Goal: Task Accomplishment & Management: Manage account settings

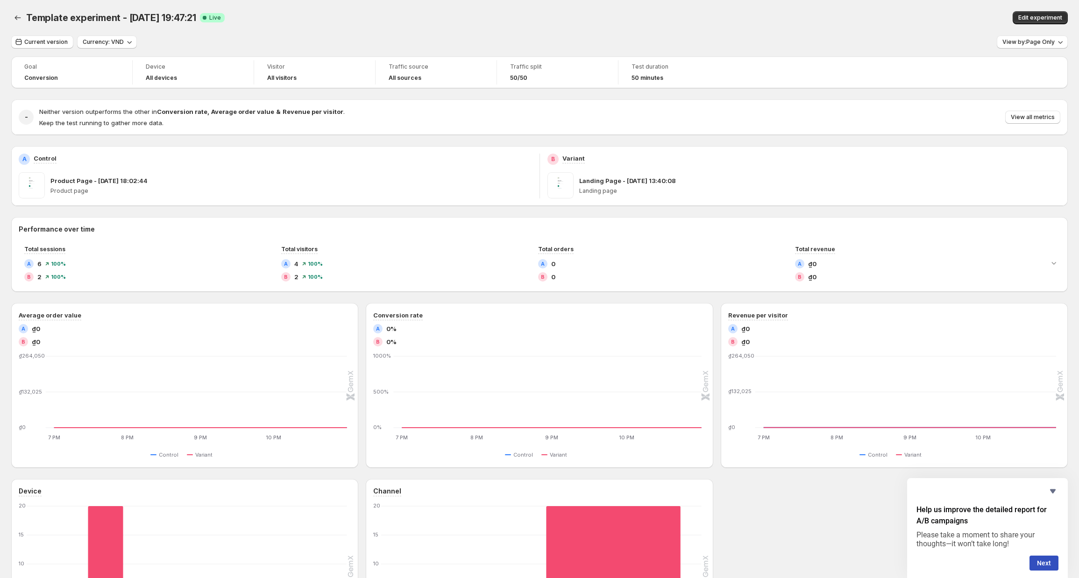
scroll to position [135, 0]
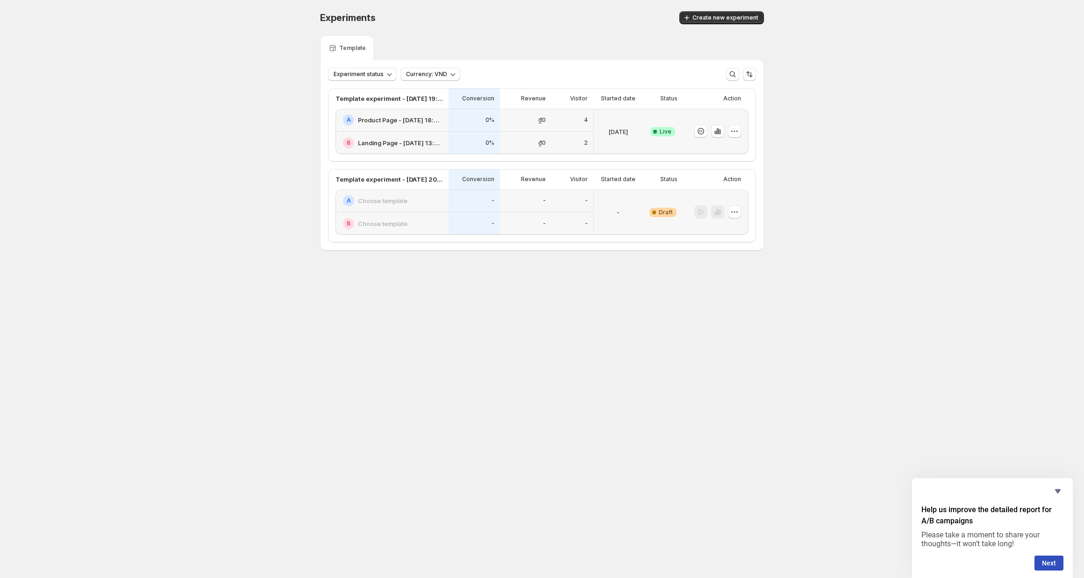
click at [417, 115] on div "A Product Page - [DATE] 18:02:44" at bounding box center [393, 119] width 100 height 11
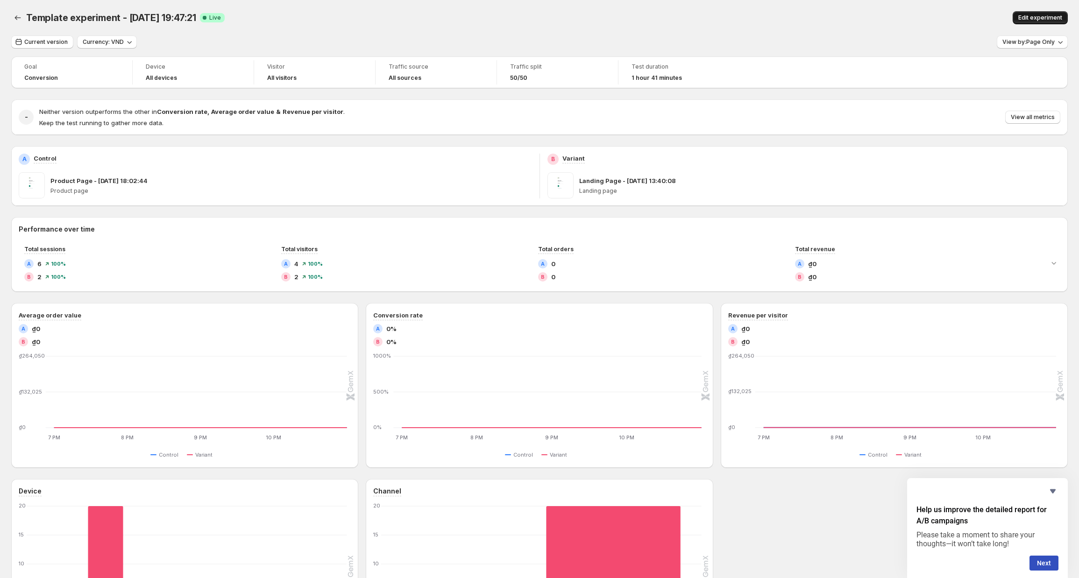
click at [1039, 18] on span "Edit experiment" at bounding box center [1041, 17] width 44 height 7
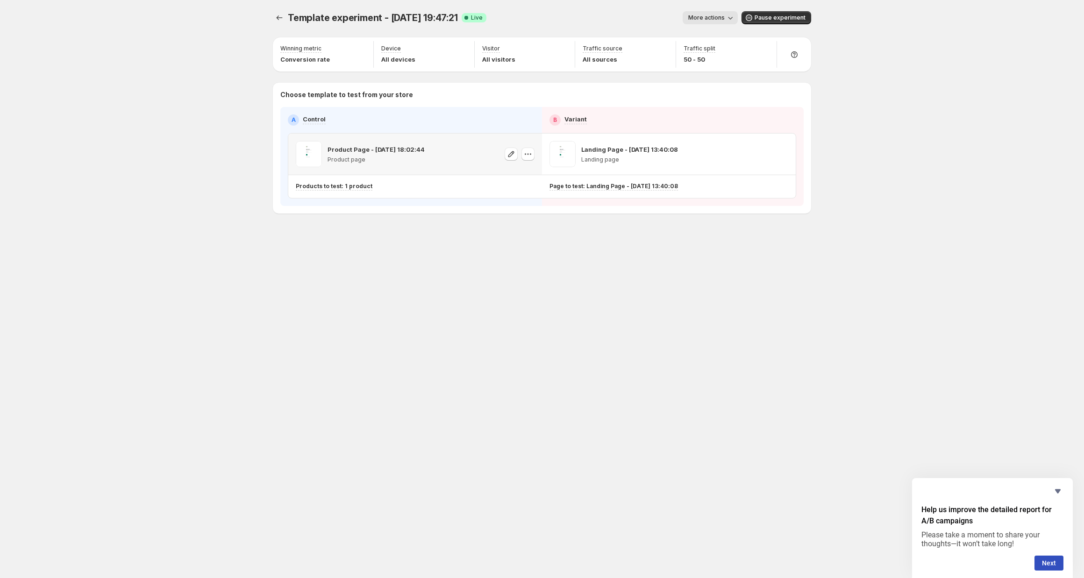
click at [374, 142] on div "Product Page - [DATE] 18:02:44 Product page" at bounding box center [376, 154] width 97 height 26
click at [347, 150] on p "Product Page - [DATE] 18:02:44" at bounding box center [376, 149] width 97 height 9
drag, startPoint x: 366, startPoint y: 169, endPoint x: 339, endPoint y: 161, distance: 27.8
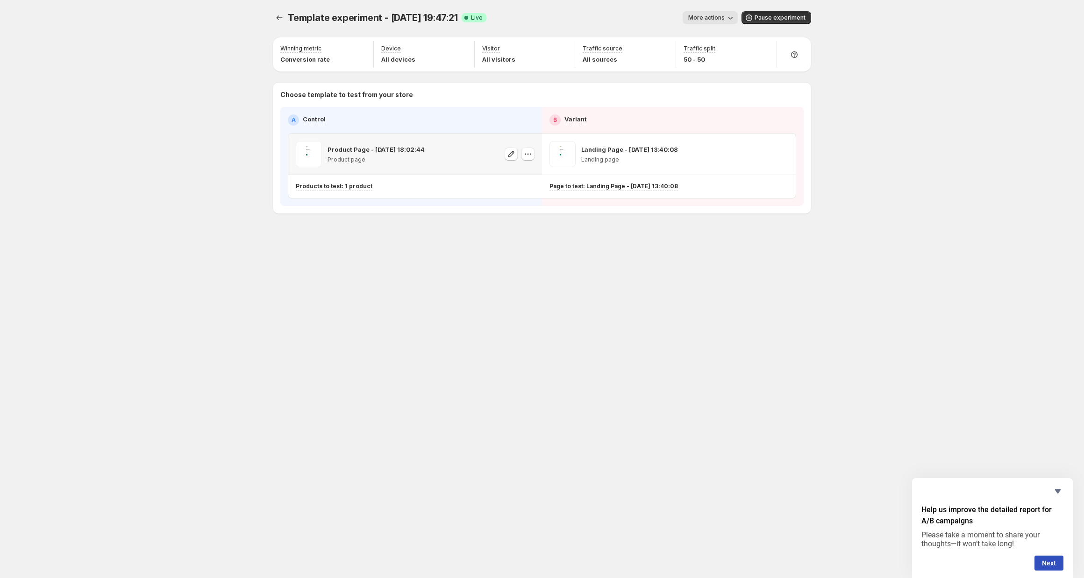
click at [367, 169] on div "Product Page - [DATE] 18:02:44 Product page" at bounding box center [415, 154] width 254 height 41
click at [339, 161] on p "Product page" at bounding box center [376, 159] width 97 height 7
click at [613, 148] on p "Landing Page - [DATE] 13:40:08" at bounding box center [629, 149] width 97 height 9
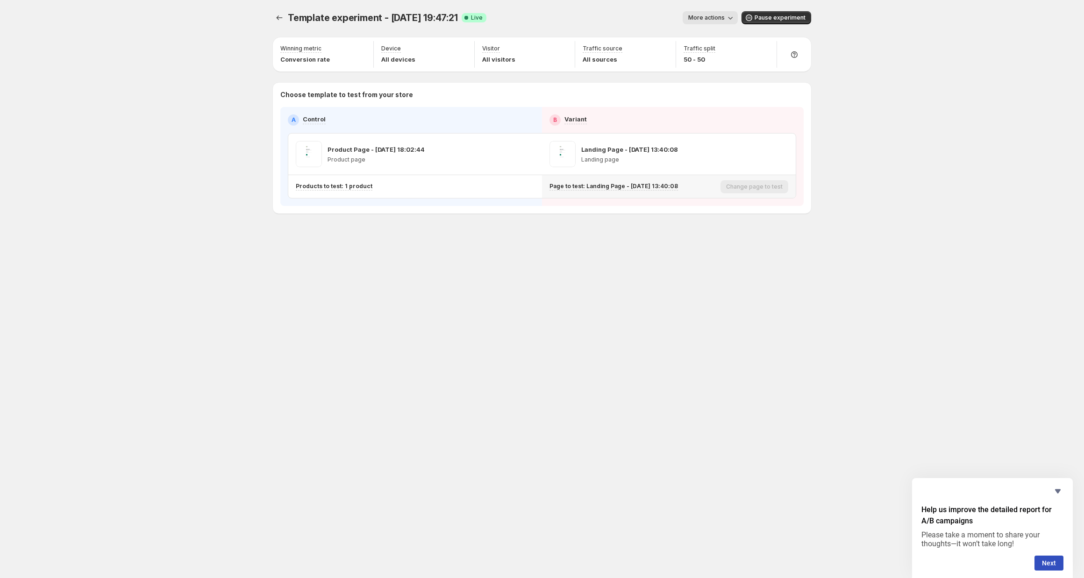
click at [549, 240] on div "Template experiment - [DATE] 19:47:21. This page is ready Template experiment -…" at bounding box center [542, 132] width 561 height 264
click at [357, 188] on p "Products to test: 1 product" at bounding box center [334, 186] width 77 height 7
click at [469, 234] on icon "Search for and select a customer segment" at bounding box center [470, 234] width 9 height 9
click at [620, 248] on div "Template experiment - [DATE] 19:47:21. This page is ready Template experiment -…" at bounding box center [542, 132] width 561 height 264
click at [233, 193] on div "Template experiment - [DATE] 19:47:21. This page is ready Template experiment -…" at bounding box center [542, 289] width 1084 height 578
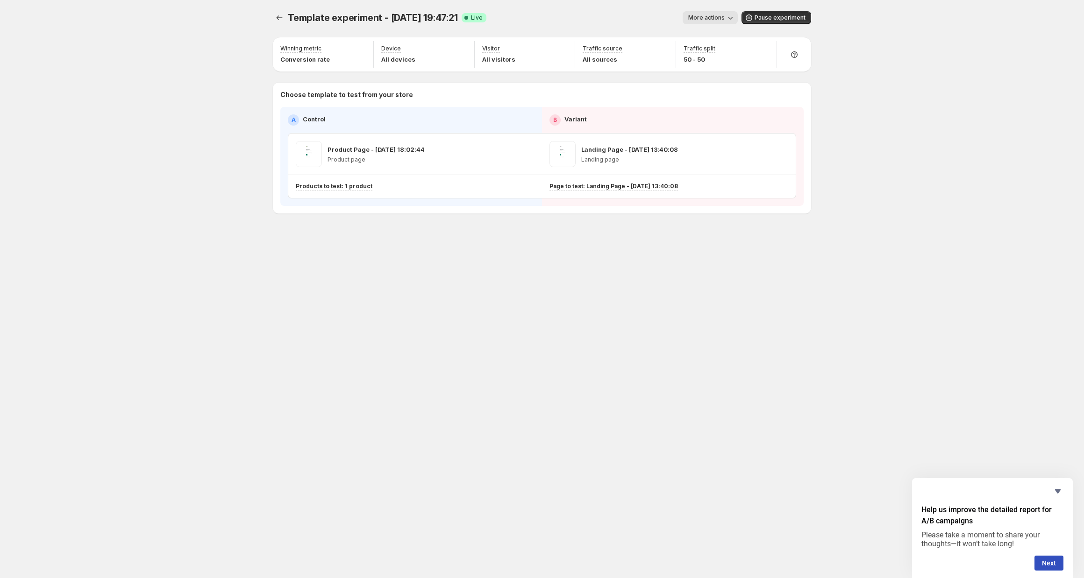
click at [226, 199] on div "Template experiment - [DATE] 19:47:21. This page is ready Template experiment -…" at bounding box center [542, 289] width 1084 height 578
click at [356, 185] on p "Products to test: 1 product" at bounding box center [334, 186] width 77 height 7
click at [471, 233] on icon "Search for and select a customer segment" at bounding box center [470, 234] width 9 height 9
click at [472, 233] on icon "Search for and select a customer segment" at bounding box center [470, 234] width 9 height 9
click at [593, 233] on div "Template experiment - [DATE] 19:47:21. This page is ready Template experiment -…" at bounding box center [542, 132] width 561 height 264
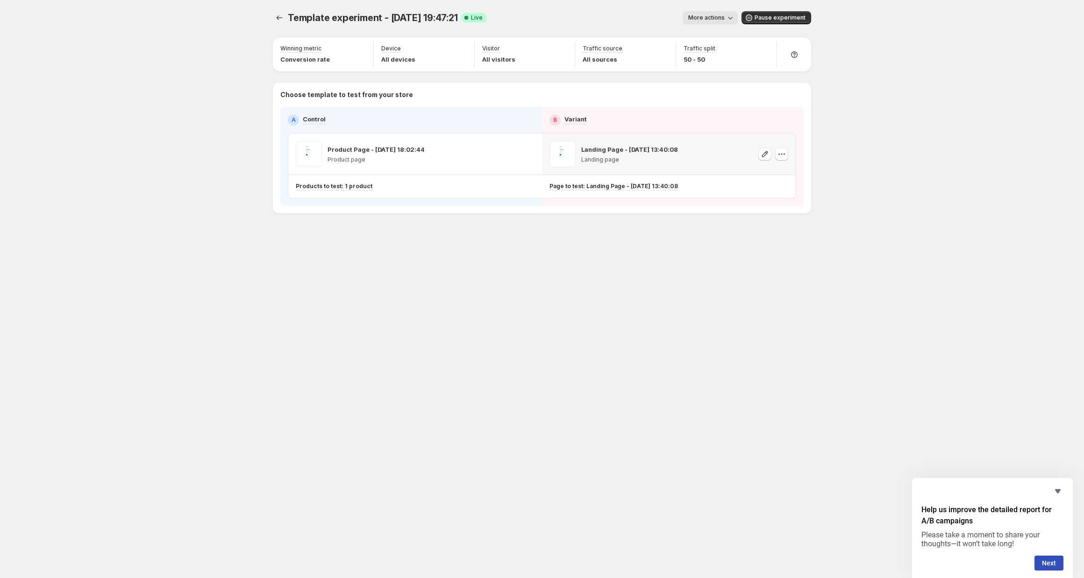
click at [604, 148] on p "Landing Page - [DATE] 13:40:08" at bounding box center [629, 149] width 97 height 9
click at [376, 153] on p "Product Page - [DATE] 18:02:44" at bounding box center [376, 149] width 97 height 9
click at [354, 150] on p "Product Page - [DATE] 18:02:44" at bounding box center [376, 149] width 97 height 9
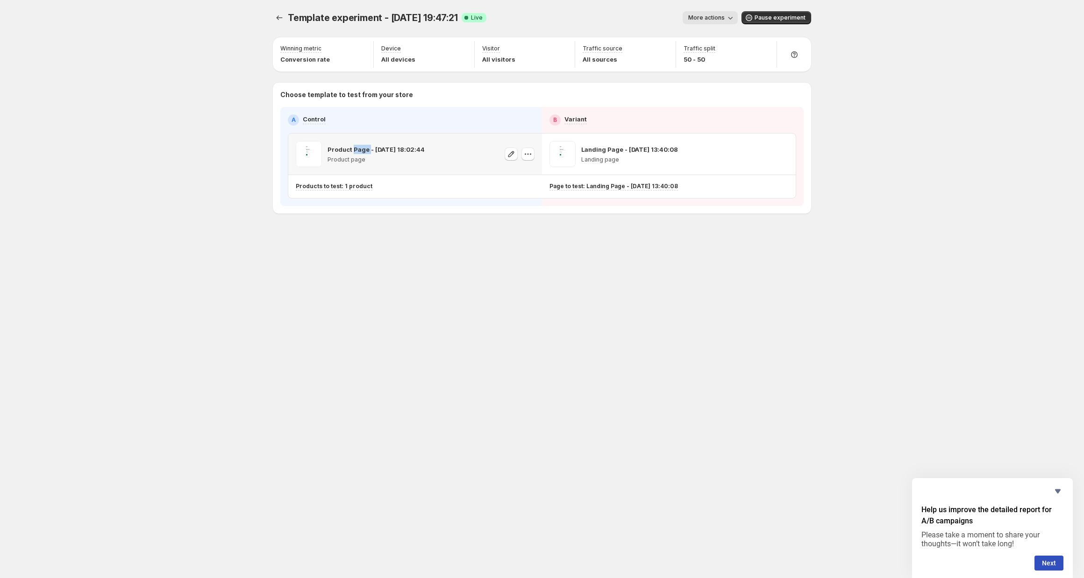
click at [354, 150] on p "Product Page - [DATE] 18:02:44" at bounding box center [376, 149] width 97 height 9
drag, startPoint x: 410, startPoint y: 183, endPoint x: 414, endPoint y: 210, distance: 27.3
click at [411, 189] on div "Products to test: 1 product" at bounding box center [374, 187] width 157 height 8
click at [375, 298] on div "Template experiment - [DATE] 19:47:21. This page is ready Template experiment -…" at bounding box center [542, 289] width 561 height 578
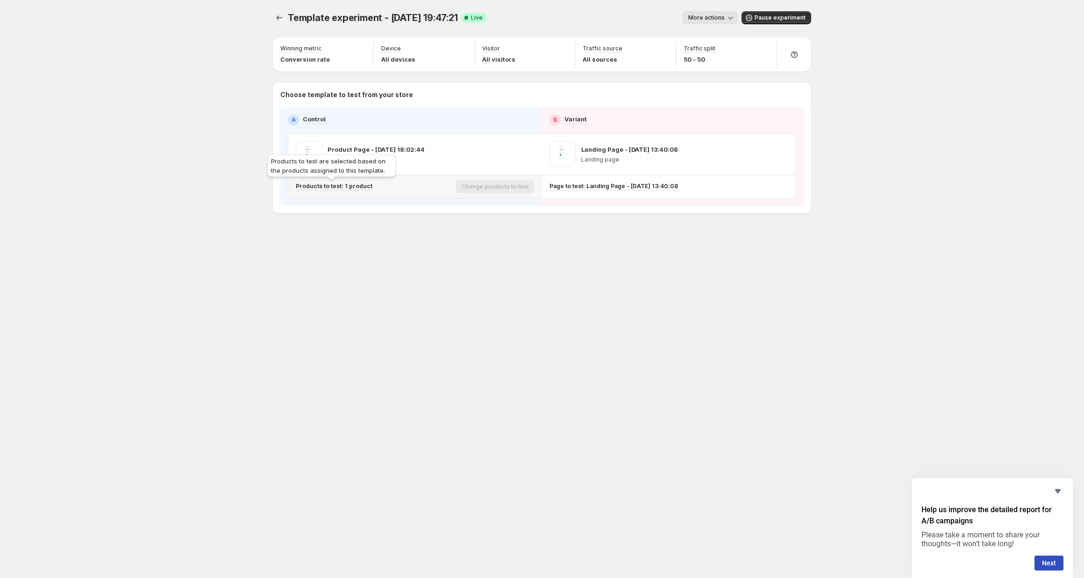
click at [357, 185] on p "Products to test: 1 product" at bounding box center [334, 186] width 77 height 7
click at [343, 239] on p "The Marc" at bounding box center [385, 234] width 123 height 9
click at [475, 236] on icon "Search for and select a customer segment" at bounding box center [470, 234] width 9 height 9
click at [413, 275] on div "Template experiment - [DATE] 19:47:21. This page is ready Template experiment -…" at bounding box center [542, 289] width 561 height 578
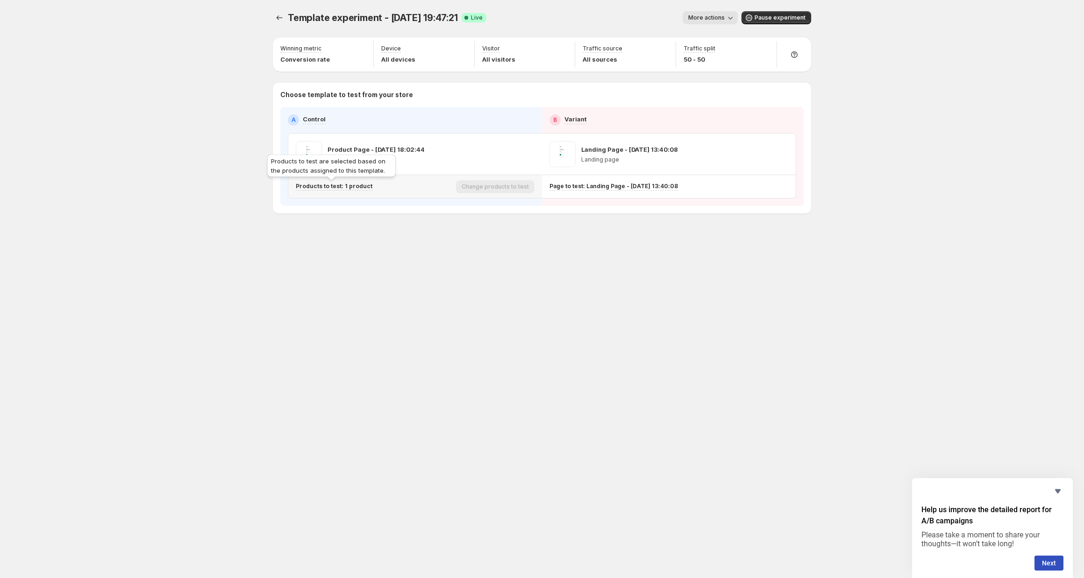
click at [360, 186] on p "Products to test: 1 product" at bounding box center [334, 186] width 77 height 7
click at [473, 234] on icon "Search for and select a customer segment" at bounding box center [470, 234] width 9 height 9
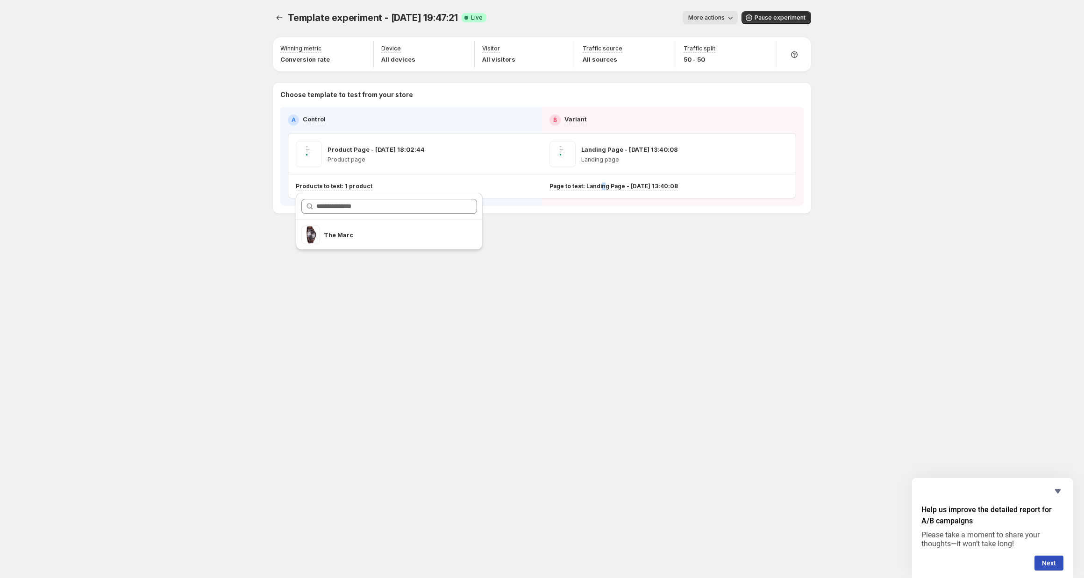
drag, startPoint x: 602, startPoint y: 297, endPoint x: 594, endPoint y: 275, distance: 23.8
click at [600, 293] on div "Template experiment - [DATE] 19:47:21. This page is ready Template experiment -…" at bounding box center [542, 289] width 561 height 578
click at [803, 251] on div "Template experiment - [DATE] 19:47:21. This page is ready Template experiment -…" at bounding box center [542, 132] width 561 height 264
click at [729, 276] on div "Template experiment - [DATE] 19:47:21. This page is ready Template experiment -…" at bounding box center [542, 289] width 561 height 578
click at [266, 211] on div "Template experiment - [DATE] 19:47:21. This page is ready Template experiment -…" at bounding box center [542, 132] width 561 height 264
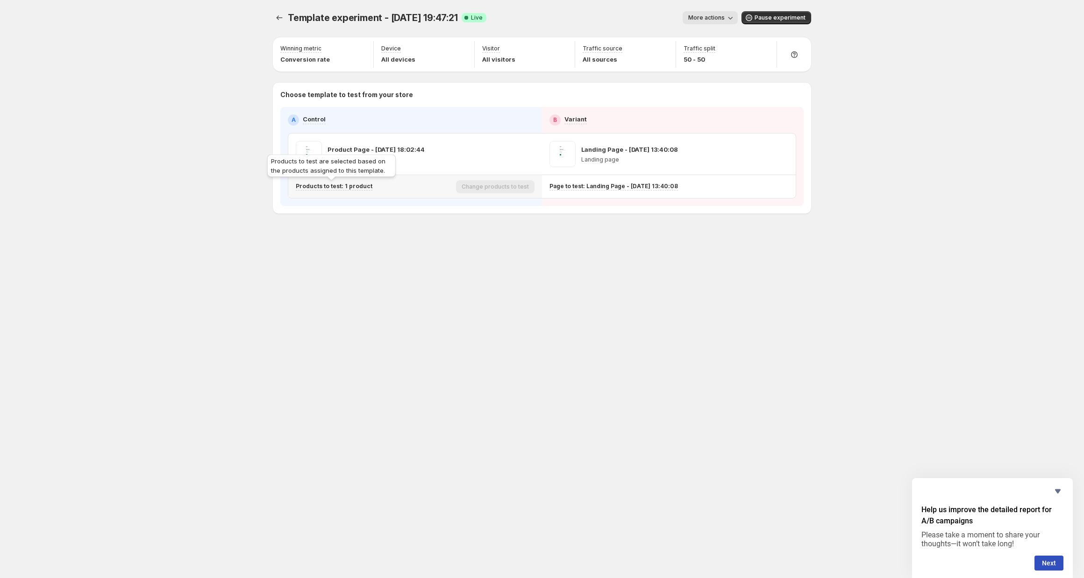
click at [363, 186] on p "Products to test: 1 product" at bounding box center [334, 186] width 77 height 7
click at [472, 235] on icon "Search for and select a customer segment" at bounding box center [470, 234] width 9 height 9
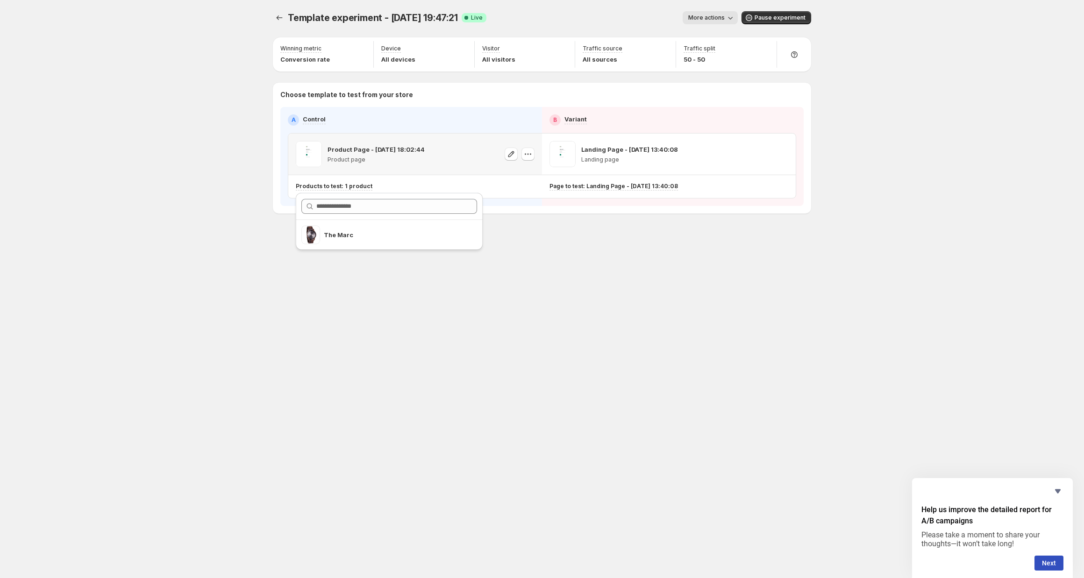
click at [346, 149] on p "Product Page - [DATE] 18:02:44" at bounding box center [376, 149] width 97 height 9
click at [198, 155] on div "Template experiment - [DATE] 19:47:21. This page is ready Template experiment -…" at bounding box center [542, 289] width 1084 height 578
click at [379, 151] on p "Product Page - [DATE] 18:02:44" at bounding box center [376, 149] width 97 height 9
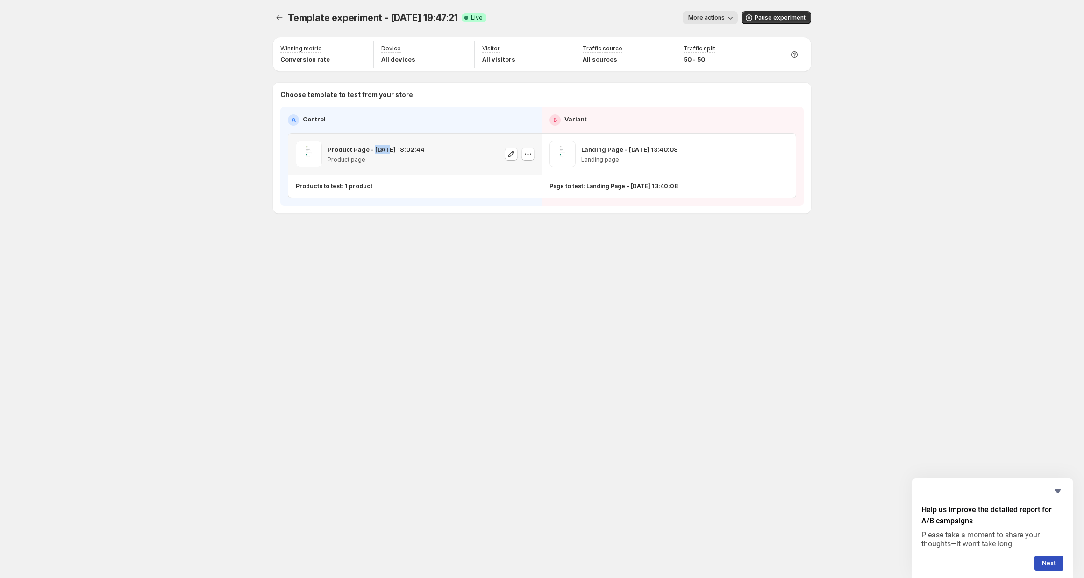
click at [379, 151] on p "Product Page - [DATE] 18:02:44" at bounding box center [376, 149] width 97 height 9
click at [721, 17] on span "More actions" at bounding box center [706, 17] width 36 height 7
click at [720, 70] on span "End experiment" at bounding box center [726, 68] width 45 height 7
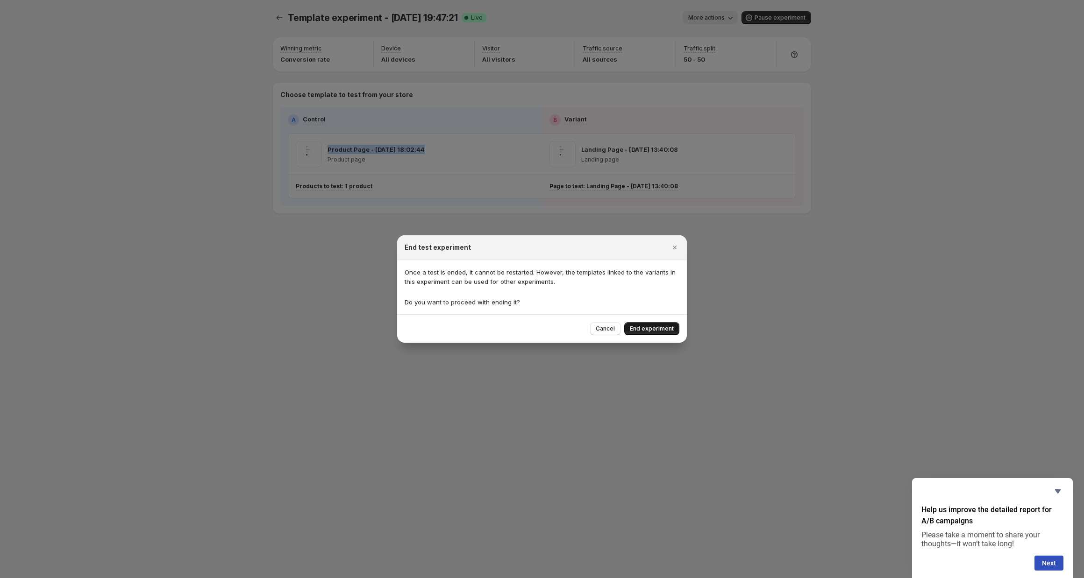
click at [660, 328] on span "End experiment" at bounding box center [652, 328] width 44 height 7
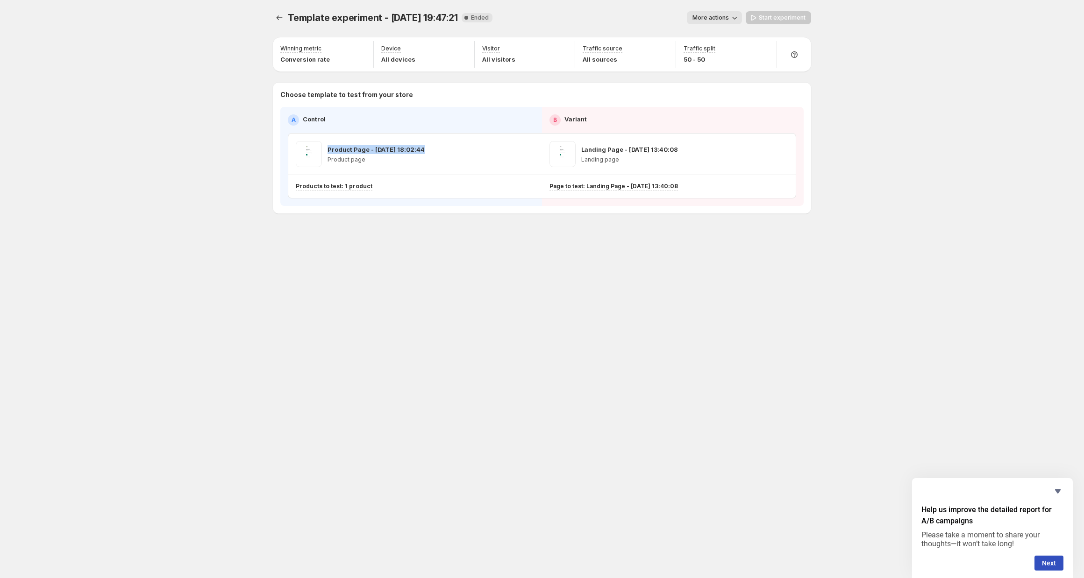
click at [729, 15] on span "More actions" at bounding box center [710, 17] width 36 height 7
click at [721, 85] on span "Delete" at bounding box center [717, 84] width 19 height 7
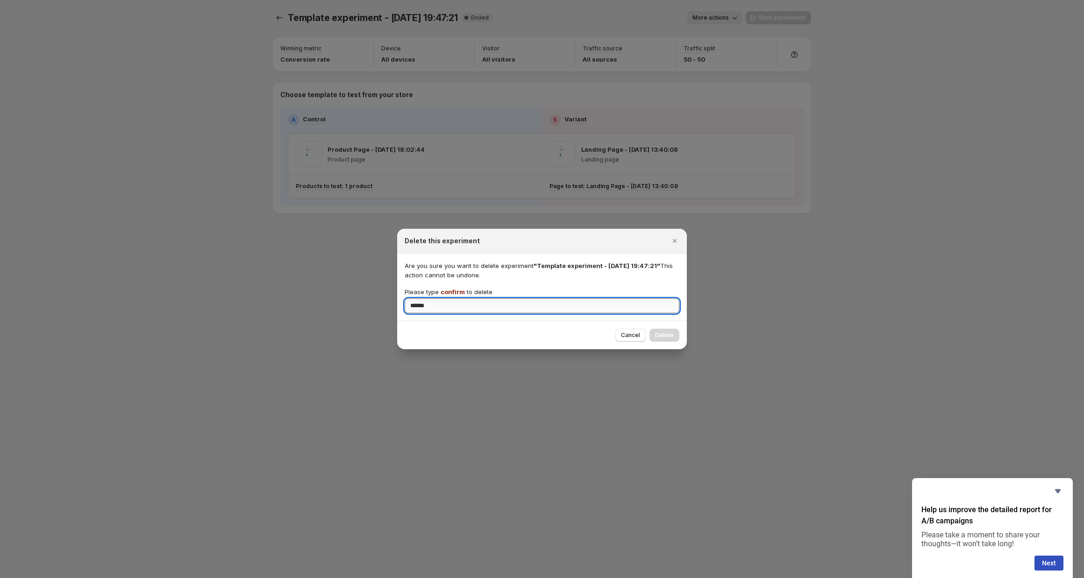
type input "*******"
type input "**********"
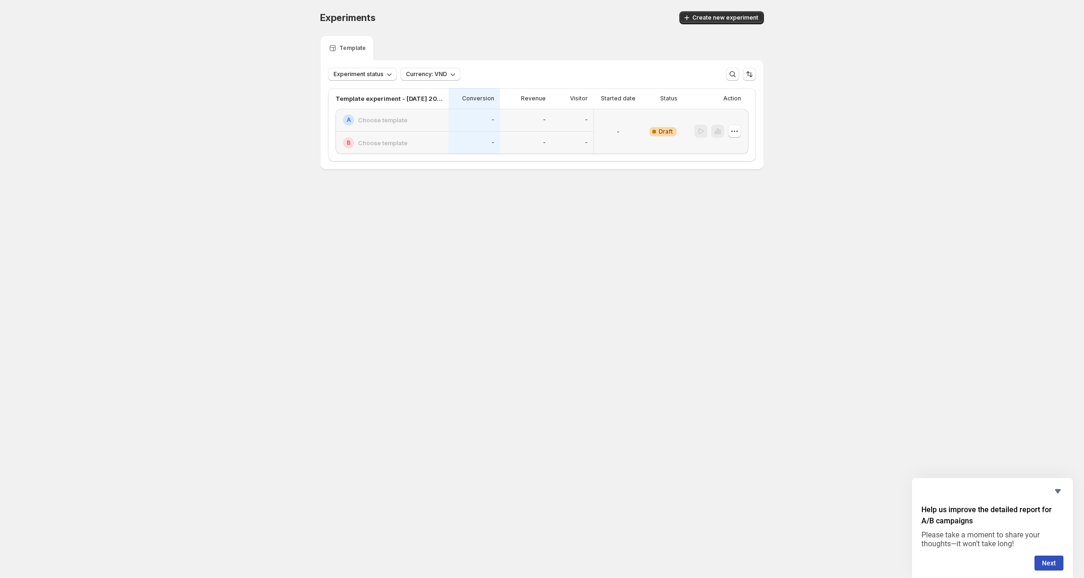
click at [444, 124] on div "A Choose template" at bounding box center [392, 120] width 113 height 23
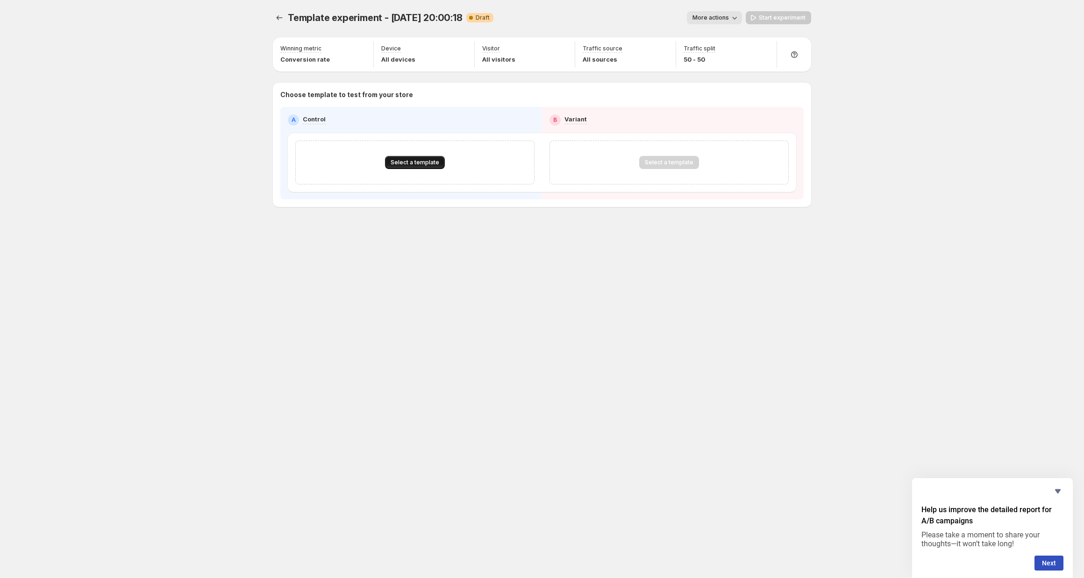
click at [401, 160] on span "Select a template" at bounding box center [415, 162] width 49 height 7
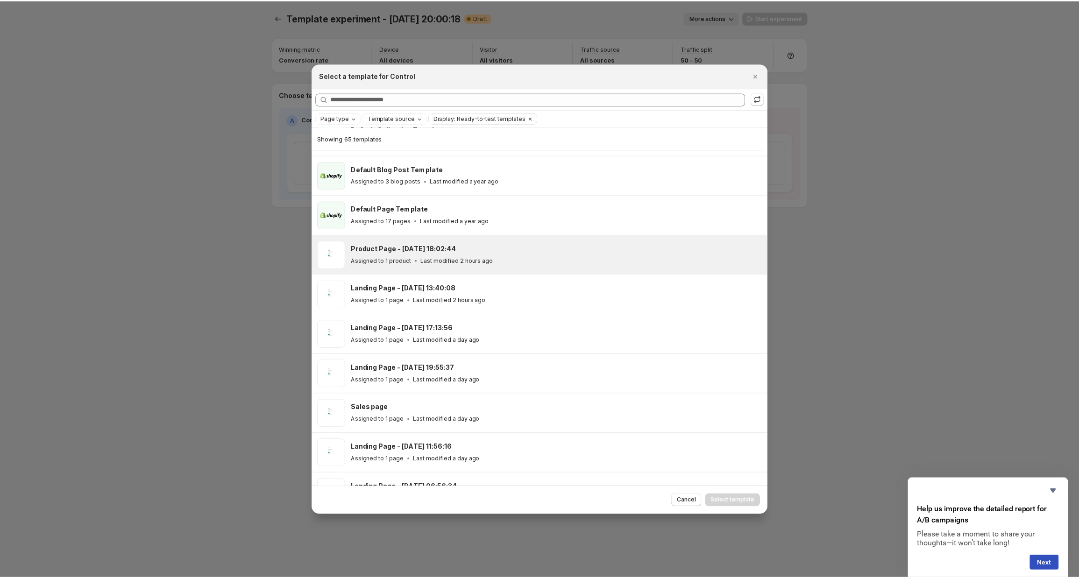
scroll to position [116, 0]
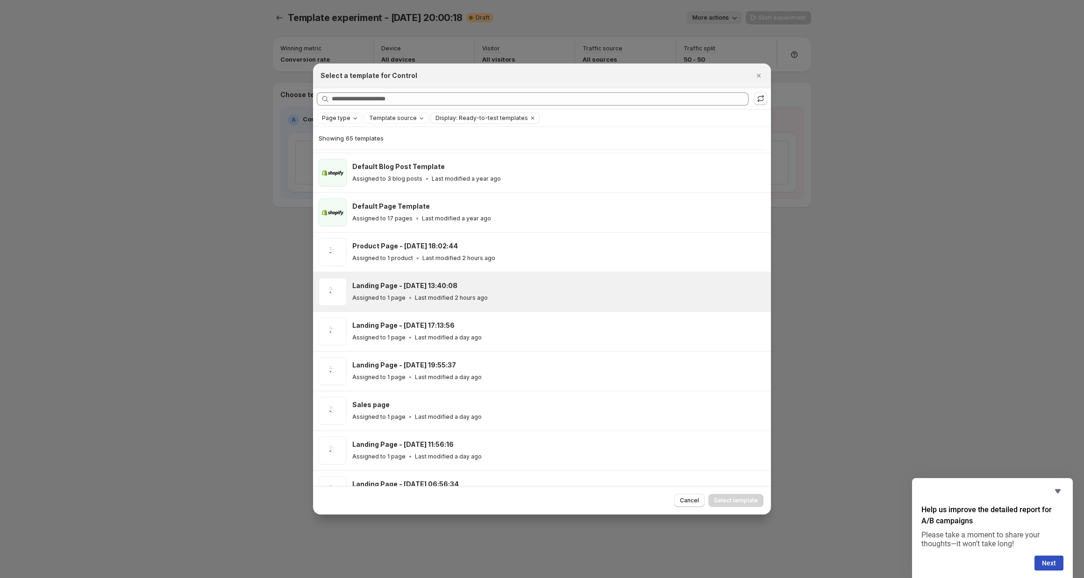
click at [445, 289] on h3 "Landing Page - [DATE] 13:40:08" at bounding box center [404, 285] width 105 height 9
click at [729, 497] on span "Select template" at bounding box center [736, 500] width 44 height 7
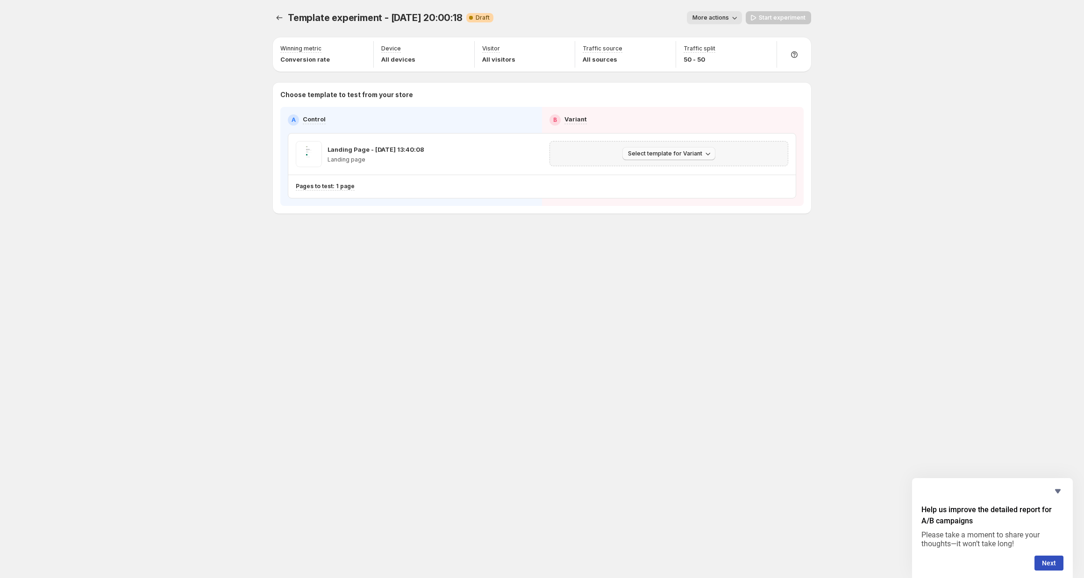
click at [664, 158] on button "Select template for Variant" at bounding box center [668, 153] width 93 height 13
click at [651, 169] on span "Select an existing template" at bounding box center [670, 173] width 95 height 9
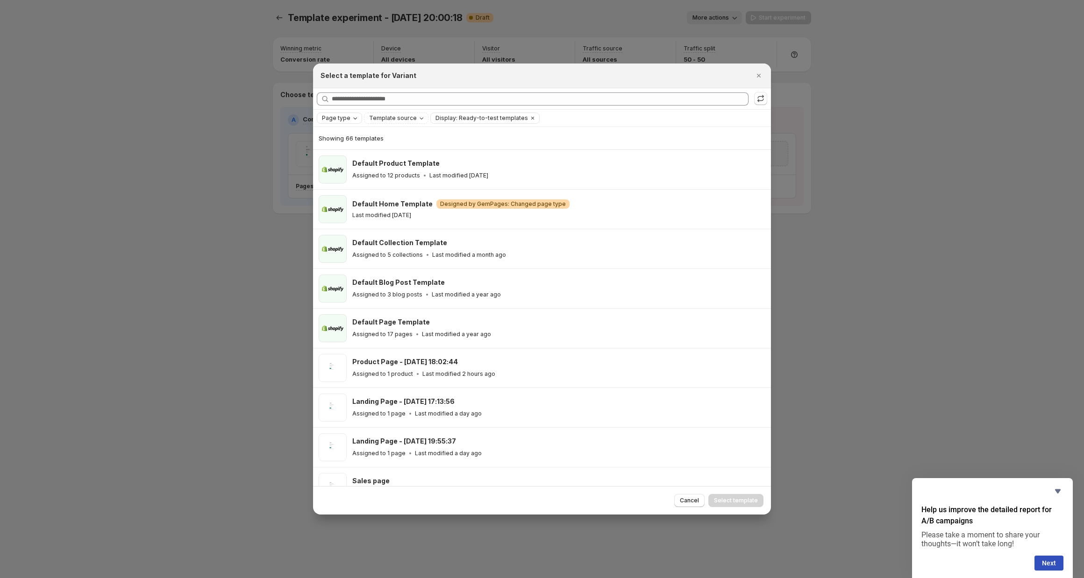
click at [342, 118] on span "Page type" at bounding box center [336, 117] width 29 height 7
click at [346, 158] on span "Product page" at bounding box center [355, 157] width 40 height 7
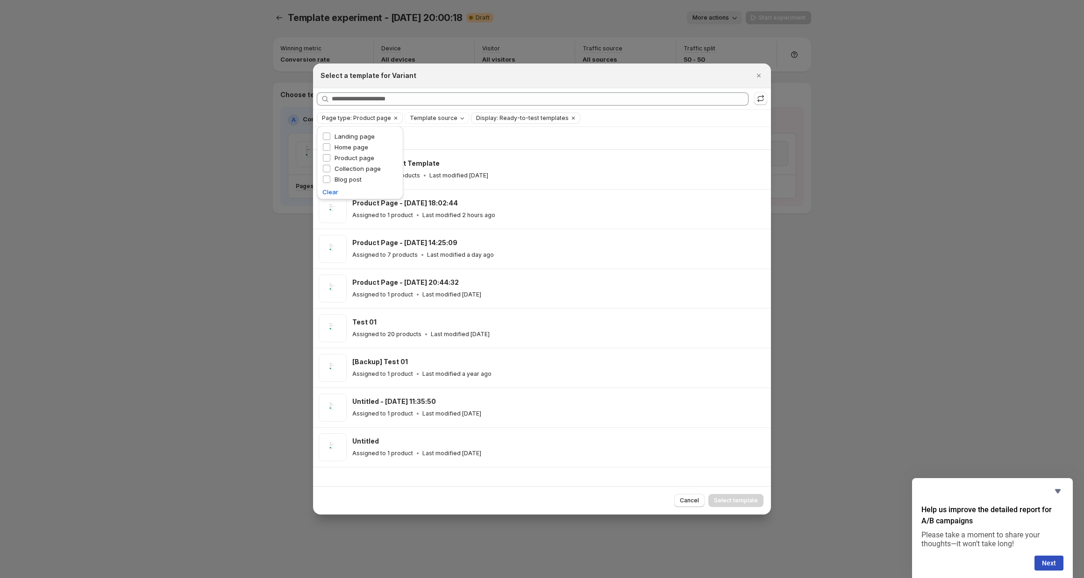
click at [495, 125] on div "Page type: Product page Template source Display: Ready-to-test templates Clear …" at bounding box center [542, 118] width 458 height 17
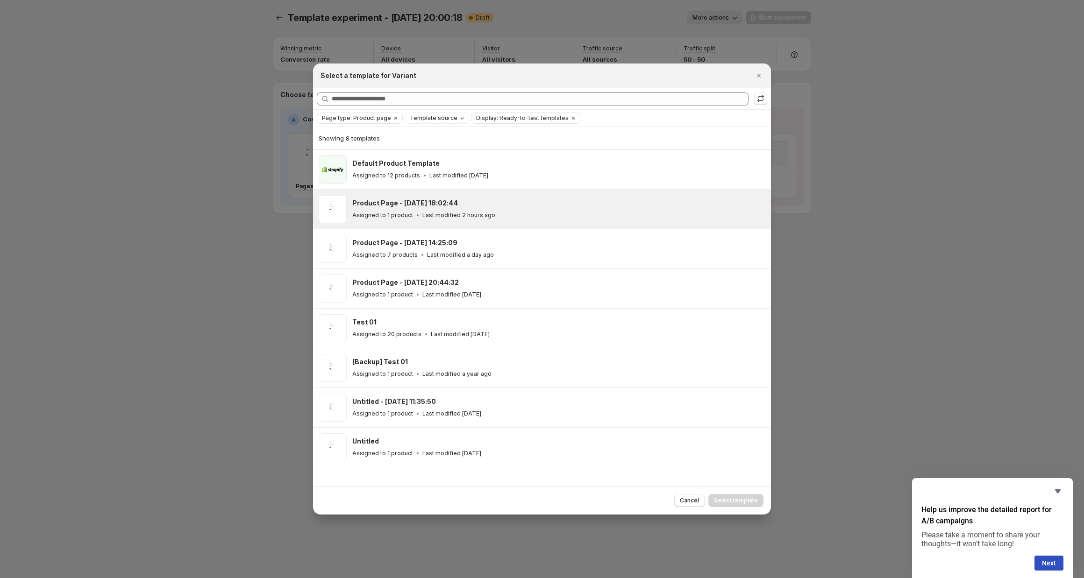
click at [402, 199] on h3 "Product Page - [DATE] 18:02:44" at bounding box center [405, 203] width 106 height 9
click at [743, 496] on button "Select template" at bounding box center [735, 500] width 55 height 13
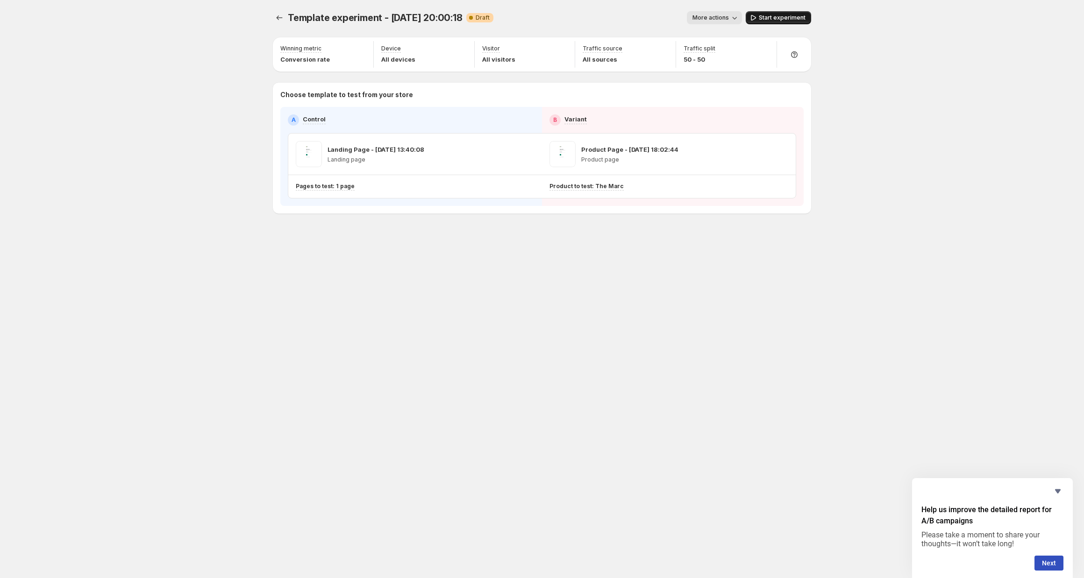
click at [778, 19] on span "Start experiment" at bounding box center [782, 17] width 47 height 7
click at [340, 188] on p "Pages to test: 1 page" at bounding box center [325, 186] width 59 height 7
click at [469, 235] on icon "Search for and select a customer segment" at bounding box center [470, 234] width 9 height 9
click at [417, 330] on div "Template experiment - [DATE] 20:00:18. This page is ready Template experiment -…" at bounding box center [542, 289] width 561 height 578
click at [178, 270] on div "Template experiment - [DATE] 20:00:18. This page is ready Template experiment -…" at bounding box center [542, 289] width 1084 height 578
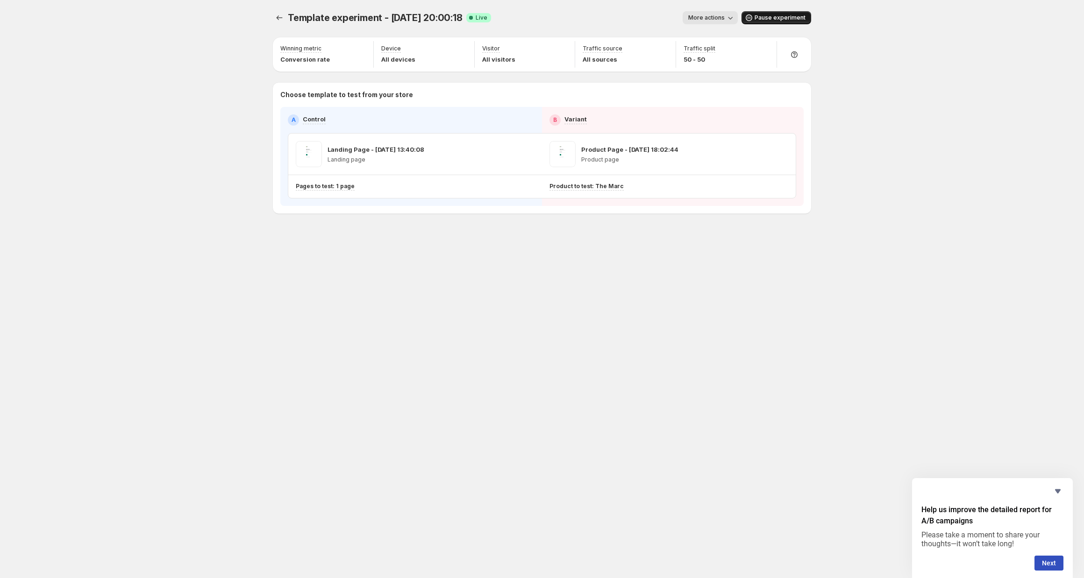
click at [288, 256] on div "Template experiment - [DATE] 20:00:18. This page is ready Template experiment -…" at bounding box center [542, 132] width 561 height 264
click at [373, 336] on div "Template experiment - [DATE] 20:00:18. This page is ready Template experiment -…" at bounding box center [542, 289] width 561 height 578
click at [793, 294] on div "Template experiment - [DATE] 20:00:18. This page is ready Template experiment -…" at bounding box center [542, 289] width 561 height 578
click at [377, 145] on p "Landing Page - [DATE] 13:40:08" at bounding box center [376, 149] width 97 height 9
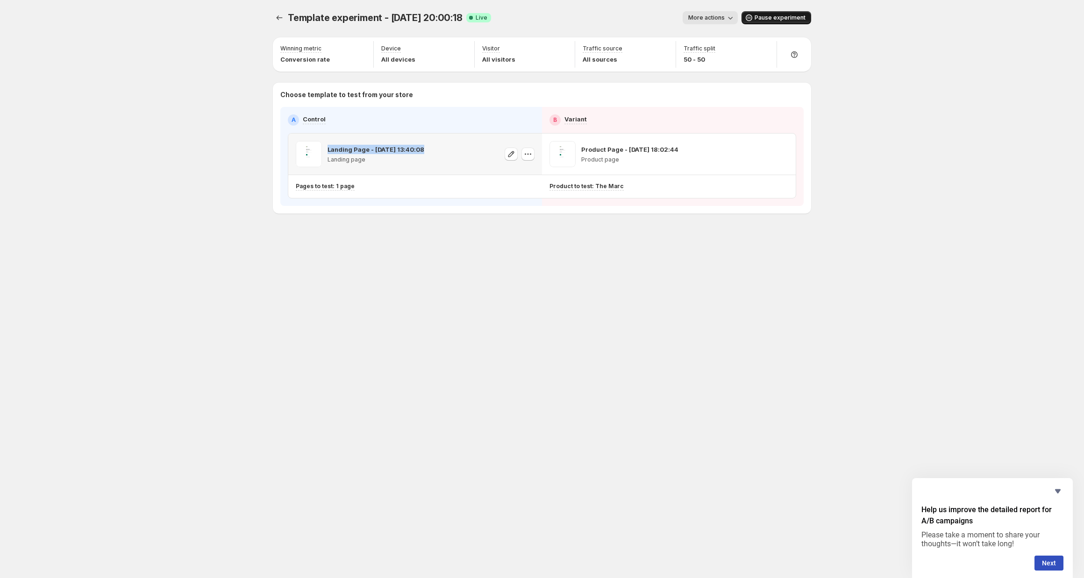
click at [377, 145] on p "Landing Page - [DATE] 13:40:08" at bounding box center [376, 149] width 97 height 9
click at [367, 238] on div "Template experiment - [DATE] 20:00:18. This page is ready Template experiment -…" at bounding box center [542, 132] width 561 height 264
click at [387, 143] on div "Landing Page - [DATE] 13:40:08 Landing page" at bounding box center [376, 154] width 97 height 26
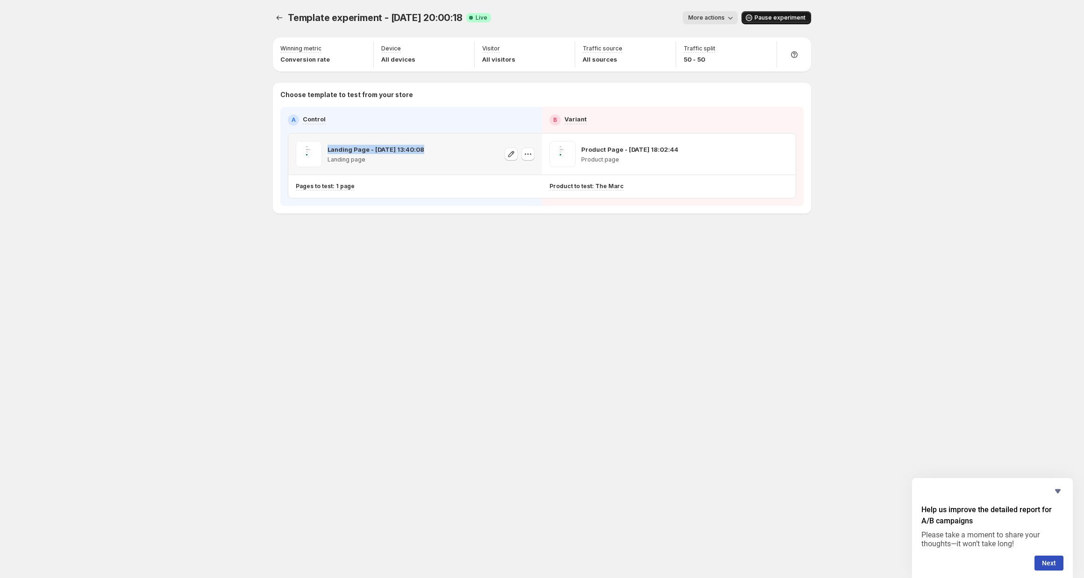
click at [387, 143] on div "Landing Page - [DATE] 13:40:08 Landing page" at bounding box center [376, 154] width 97 height 26
click at [379, 151] on p "Landing Page - [DATE] 13:40:08" at bounding box center [376, 149] width 97 height 9
click at [764, 46] on icon "button" at bounding box center [764, 49] width 9 height 9
click at [739, 77] on p "50 %" at bounding box center [737, 77] width 15 height 9
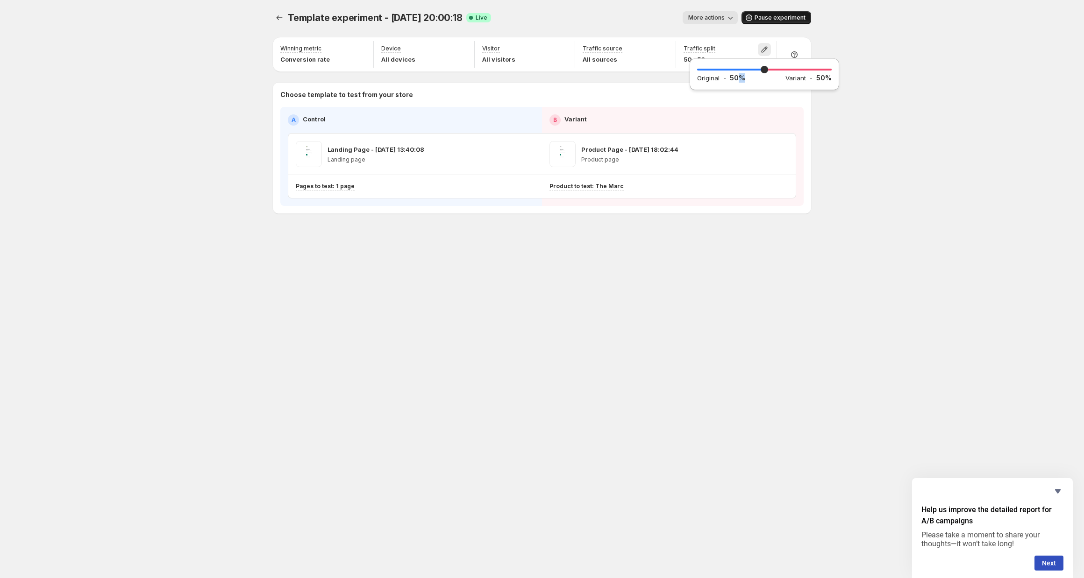
click at [739, 77] on p "50 %" at bounding box center [737, 77] width 15 height 9
click at [752, 79] on div "Original - 50 %" at bounding box center [741, 77] width 88 height 9
click at [789, 78] on h2 "Variant" at bounding box center [795, 77] width 21 height 9
click at [810, 80] on div "Variant - 50 %" at bounding box center [808, 77] width 46 height 9
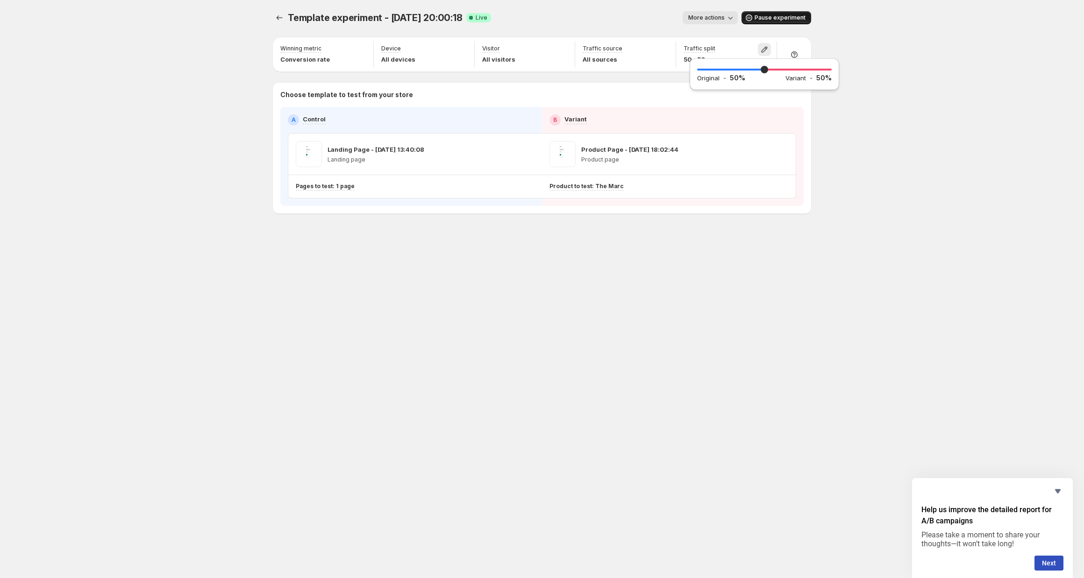
click at [711, 81] on h2 "Original" at bounding box center [708, 77] width 22 height 9
click at [785, 80] on div "Original - 50 %" at bounding box center [741, 77] width 88 height 9
click at [787, 80] on h2 "Variant" at bounding box center [795, 77] width 21 height 9
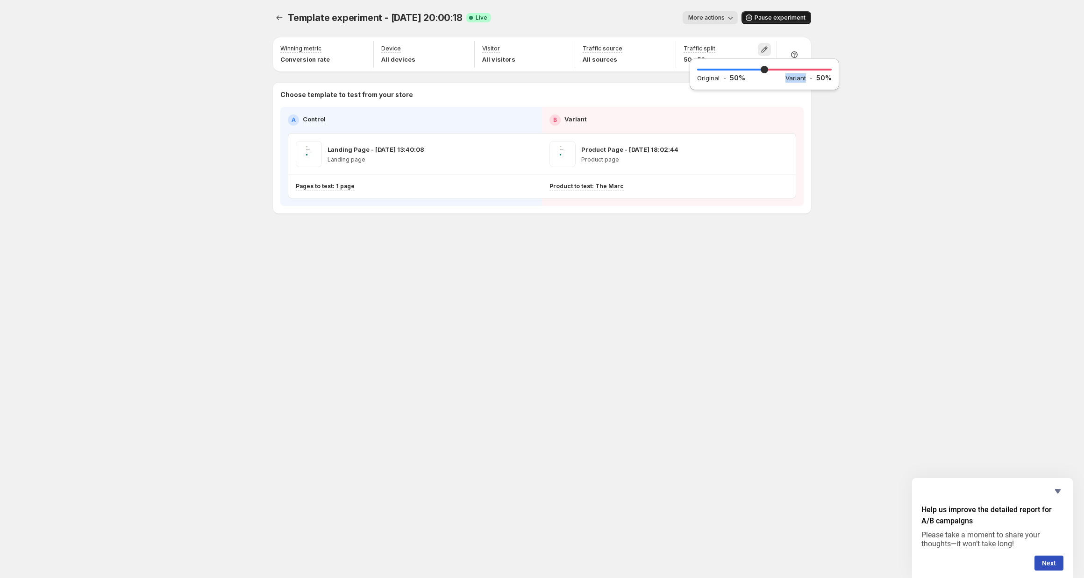
click at [787, 80] on h2 "Variant" at bounding box center [795, 77] width 21 height 9
click at [805, 77] on h2 "Variant" at bounding box center [795, 77] width 21 height 9
click at [713, 82] on h2 "Original" at bounding box center [708, 77] width 22 height 9
click at [757, 79] on div "Original - 50 %" at bounding box center [741, 77] width 88 height 9
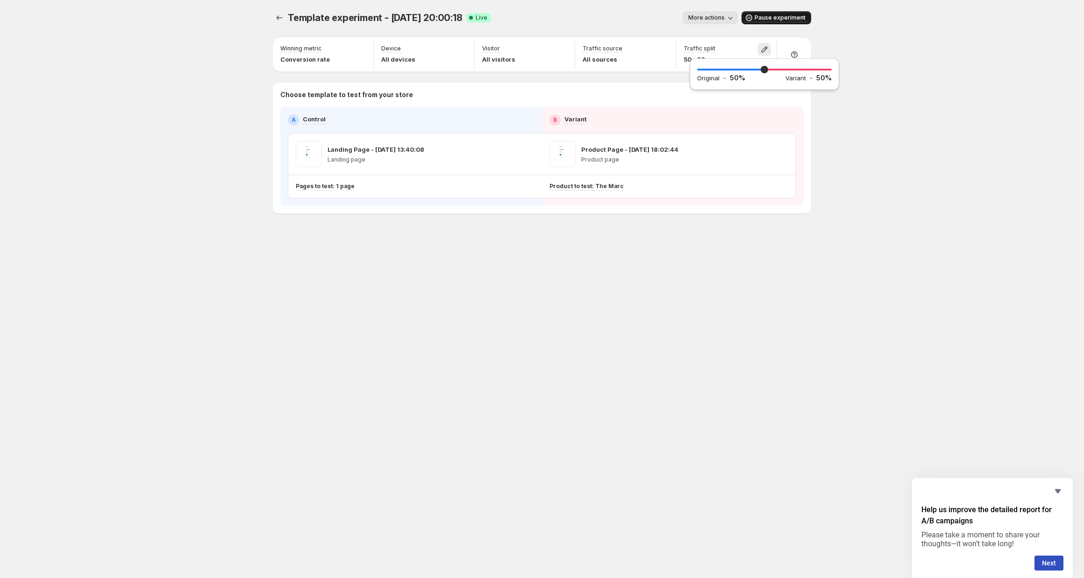
click at [707, 79] on h2 "Original" at bounding box center [708, 77] width 22 height 9
click at [797, 79] on h2 "Variant" at bounding box center [795, 77] width 21 height 9
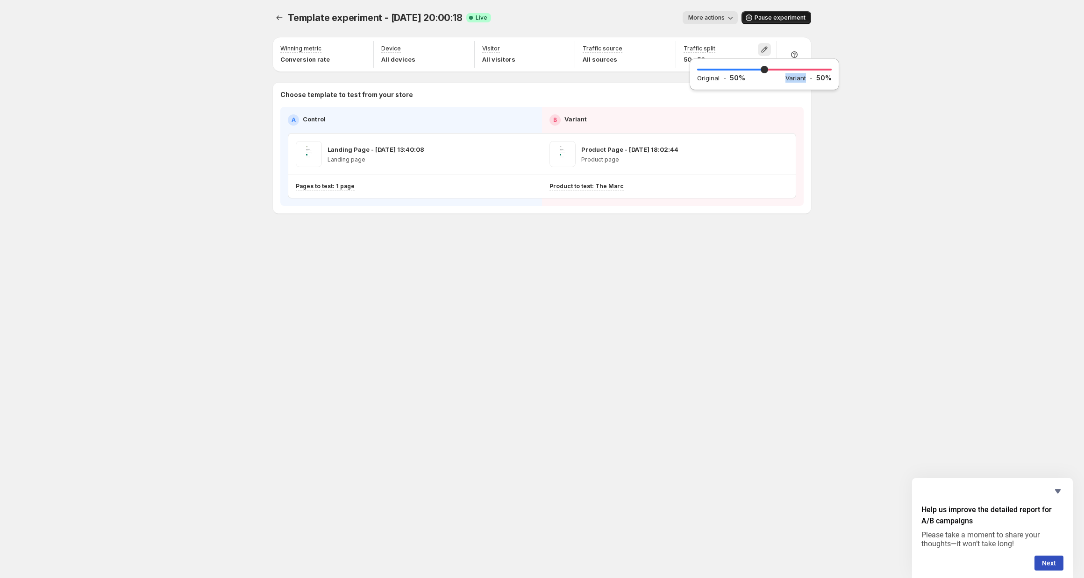
click at [797, 79] on h2 "Variant" at bounding box center [795, 77] width 21 height 9
click at [761, 82] on div "Original - 50 %" at bounding box center [741, 77] width 88 height 9
click at [276, 16] on icon "Experiments" at bounding box center [279, 17] width 9 height 9
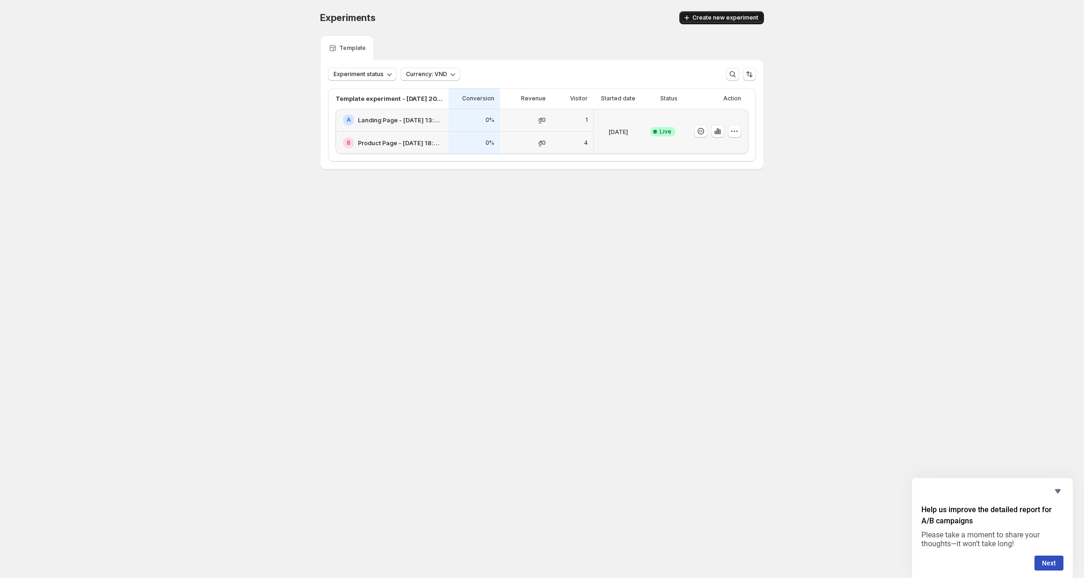
click at [710, 13] on button "Create new experiment" at bounding box center [721, 17] width 85 height 13
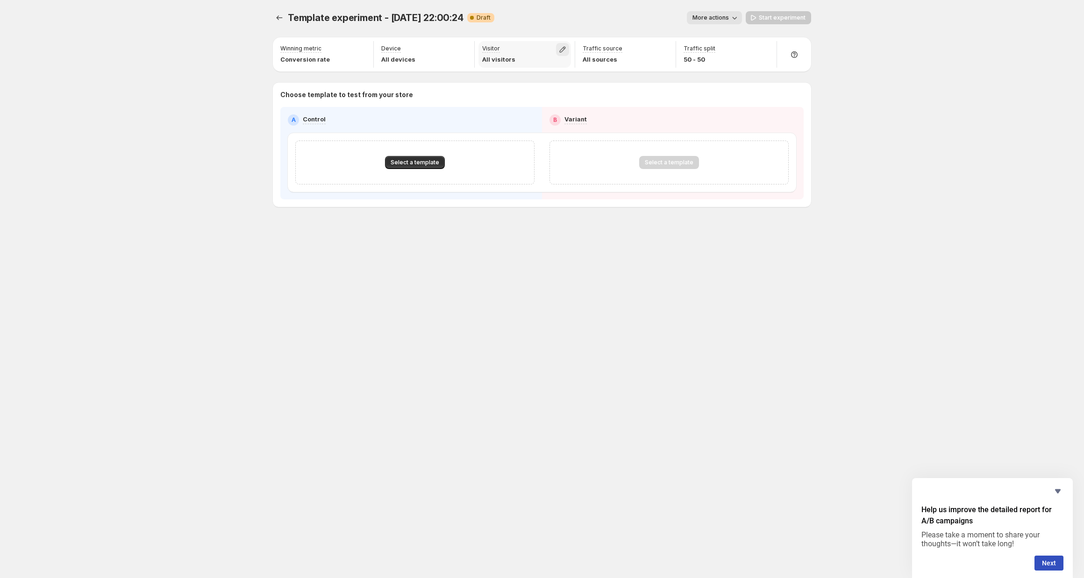
click at [559, 48] on icon "button" at bounding box center [562, 49] width 9 height 9
click at [478, 96] on p "Choose template to test from your store" at bounding box center [541, 94] width 523 height 9
click at [564, 46] on icon "button" at bounding box center [562, 49] width 9 height 9
click at [754, 104] on div "Choose template to test from your store A Control B Variant Select a template S…" at bounding box center [541, 144] width 523 height 109
click at [667, 49] on icon "button" at bounding box center [663, 49] width 9 height 9
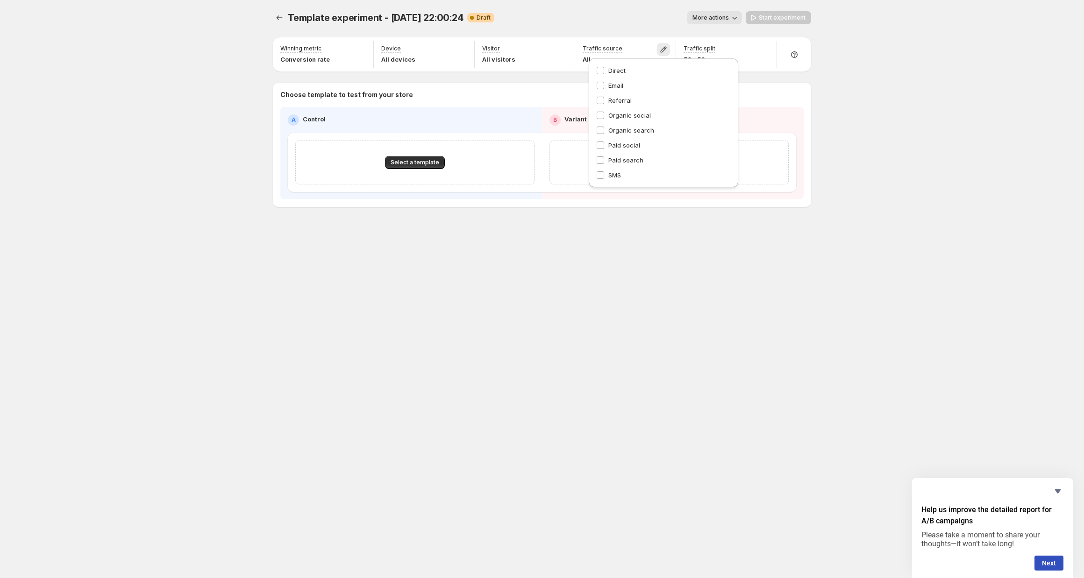
click at [581, 2] on div "Template experiment - [DATE] 22:00:24. This page is ready Template experiment -…" at bounding box center [542, 18] width 538 height 36
click at [562, 49] on icon "button" at bounding box center [562, 49] width 9 height 9
click at [400, 79] on div "Winning metric Conversion rate Device All devices Visitor All visitors Traffic …" at bounding box center [542, 122] width 538 height 170
click at [664, 48] on icon "button" at bounding box center [664, 50] width 6 height 6
click at [538, 288] on div "Template experiment - [DATE] 22:00:24. This page is ready Template experiment -…" at bounding box center [542, 289] width 561 height 578
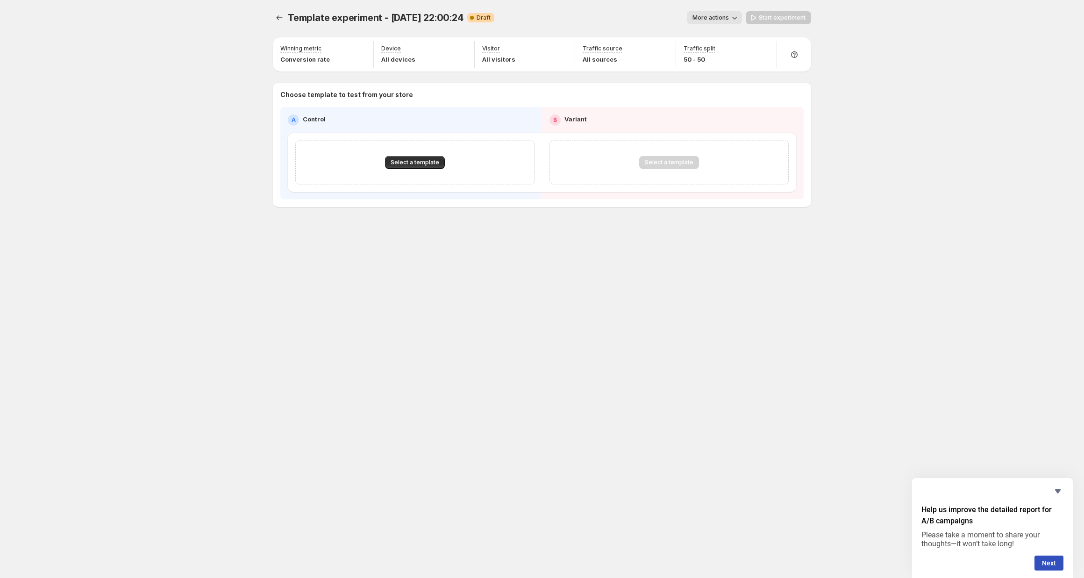
click at [191, 96] on div "Template experiment - [DATE] 22:00:24. This page is ready Template experiment -…" at bounding box center [542, 289] width 1084 height 578
click at [207, 146] on div "Template experiment - [DATE] 22:00:24. This page is ready Template experiment -…" at bounding box center [542, 289] width 1084 height 578
click at [284, 17] on button "Experiments" at bounding box center [279, 17] width 13 height 13
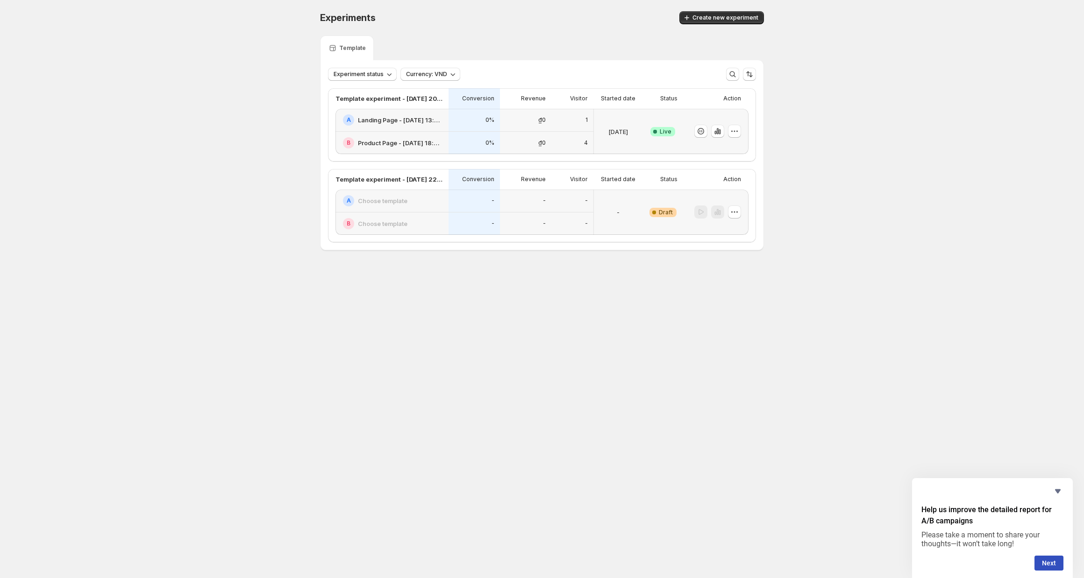
click at [523, 129] on div "₫0" at bounding box center [525, 120] width 51 height 23
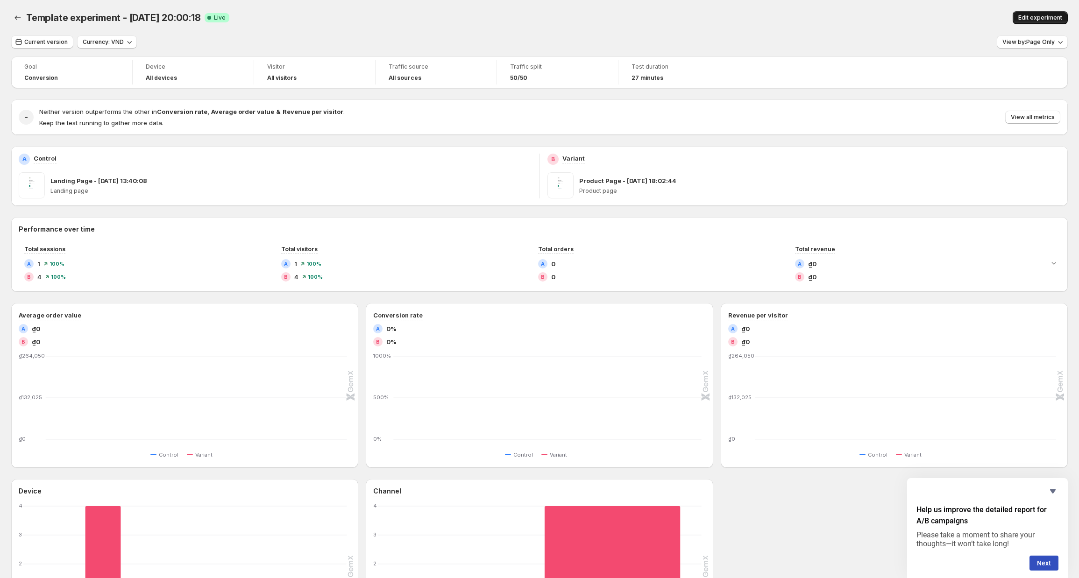
click at [1033, 18] on span "Edit experiment" at bounding box center [1041, 17] width 44 height 7
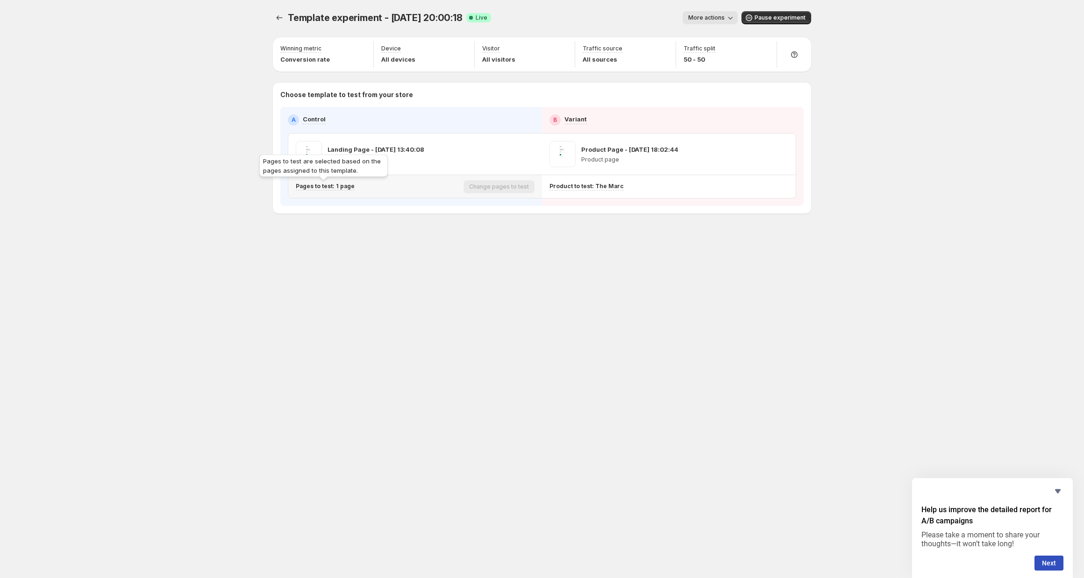
click at [350, 185] on p "Pages to test: 1 page" at bounding box center [325, 186] width 59 height 7
click at [471, 234] on icon "Search for and select a customer segment" at bounding box center [470, 234] width 9 height 9
click at [185, 109] on div "Template experiment - [DATE] 20:00:18. This page is ready Template experiment -…" at bounding box center [542, 289] width 1084 height 578
click at [900, 121] on div "Template experiment - [DATE] 20:00:18. This page is ready Template experiment -…" at bounding box center [542, 289] width 1084 height 578
click at [905, 113] on div "Template experiment - [DATE] 20:00:18. This page is ready Template experiment -…" at bounding box center [542, 289] width 1084 height 578
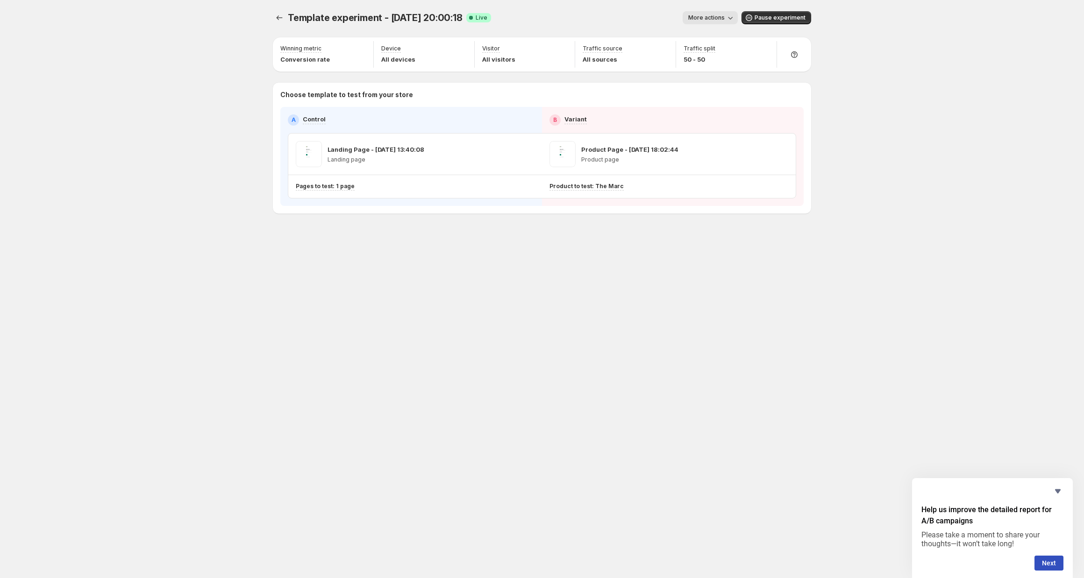
click at [872, 149] on div "Template experiment - [DATE] 20:00:18. This page is ready Template experiment -…" at bounding box center [542, 289] width 1084 height 578
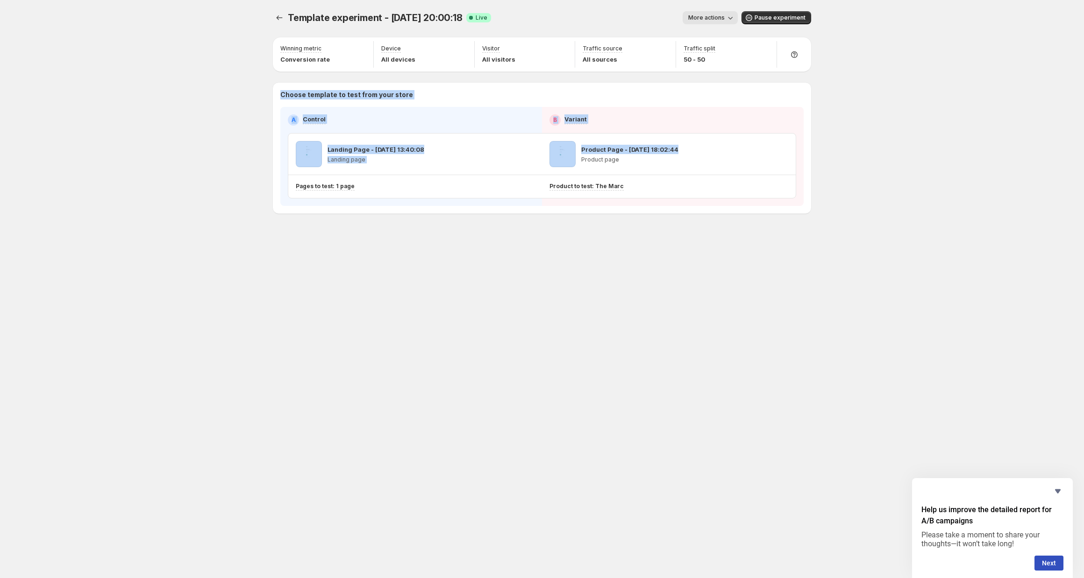
click at [857, 76] on div "Template experiment - [DATE] 20:00:18. This page is ready Template experiment -…" at bounding box center [542, 289] width 1084 height 578
click at [885, 97] on div "Template experiment - [DATE] 20:00:18. This page is ready Template experiment -…" at bounding box center [542, 289] width 1084 height 578
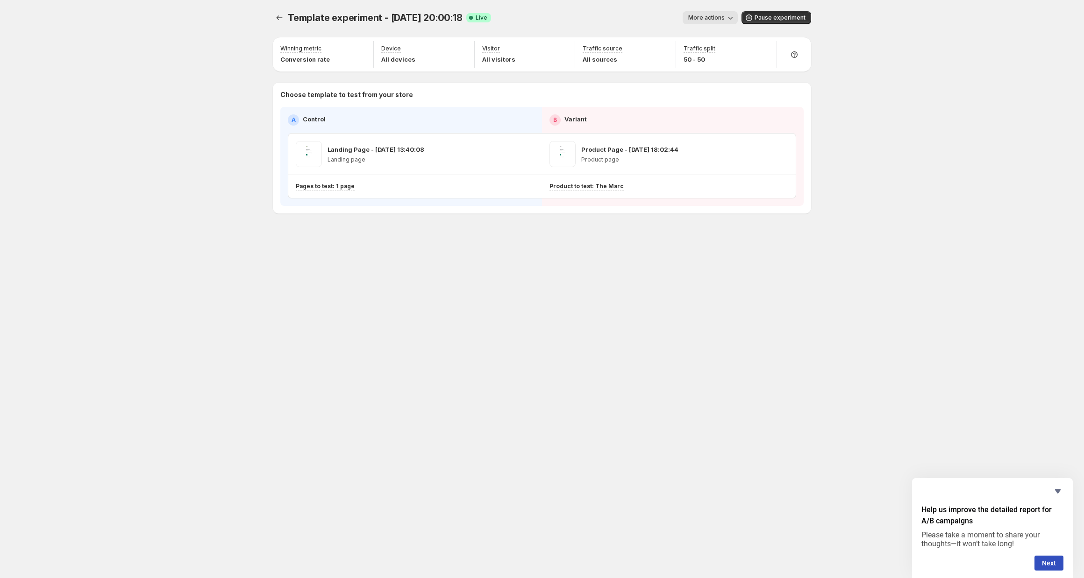
click at [880, 117] on div "Template experiment - [DATE] 20:00:18. This page is ready Template experiment -…" at bounding box center [542, 289] width 1084 height 578
click at [262, 345] on div "Template experiment - [DATE] 20:00:18. This page is ready Template experiment -…" at bounding box center [542, 289] width 561 height 578
click at [266, 309] on div "Template experiment - [DATE] 20:00:18. This page is ready Template experiment -…" at bounding box center [542, 289] width 561 height 578
click at [317, 244] on div "Template experiment - [DATE] 20:00:18. This page is ready Template experiment -…" at bounding box center [542, 132] width 561 height 264
click at [145, 139] on div "Template experiment - [DATE] 20:00:18. This page is ready Template experiment -…" at bounding box center [542, 289] width 1084 height 578
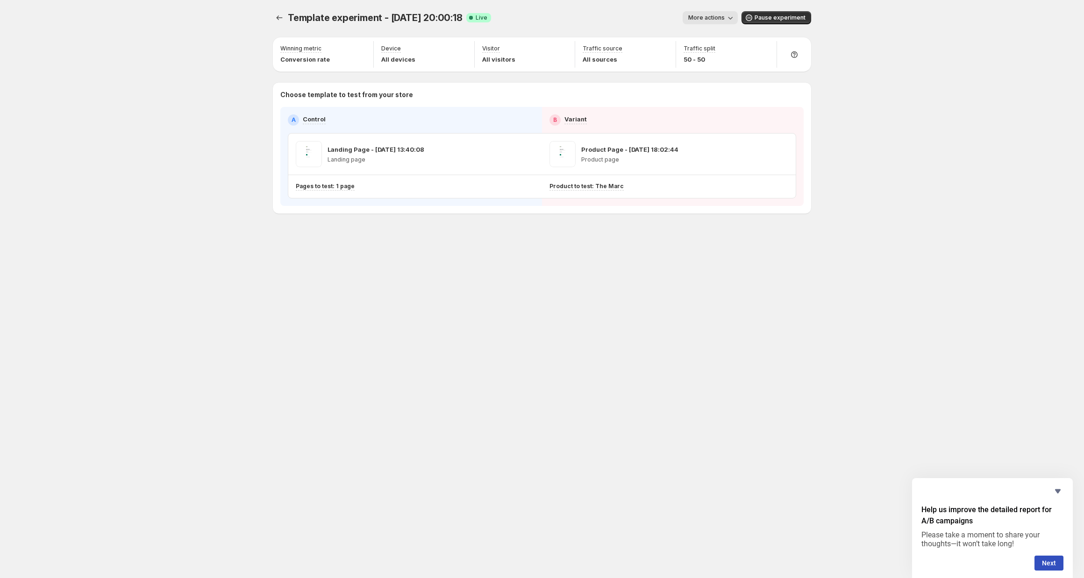
click at [1009, 90] on div "Template experiment - [DATE] 20:00:18. This page is ready Template experiment -…" at bounding box center [542, 289] width 1084 height 578
click at [762, 52] on icon "button" at bounding box center [765, 50] width 6 height 6
click at [863, 137] on div "Template experiment - [DATE] 20:00:18. This page is ready Template experiment -…" at bounding box center [542, 289] width 1084 height 578
click at [440, 19] on span "Template experiment - [DATE] 20:00:18" at bounding box center [375, 17] width 175 height 11
click at [437, 19] on span "Template experiment - [DATE] 20:00:18" at bounding box center [375, 17] width 175 height 11
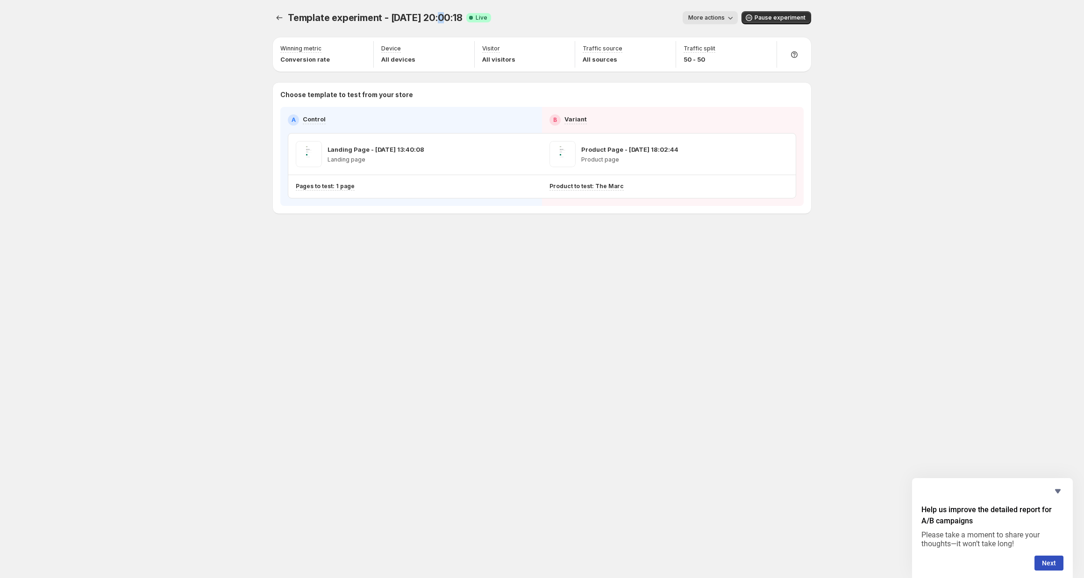
click at [437, 19] on span "Template experiment - [DATE] 20:00:18" at bounding box center [375, 17] width 175 height 11
click at [478, 14] on span "Live" at bounding box center [482, 17] width 12 height 7
click at [440, 17] on span "Template experiment - [DATE] 20:00:18" at bounding box center [375, 17] width 175 height 11
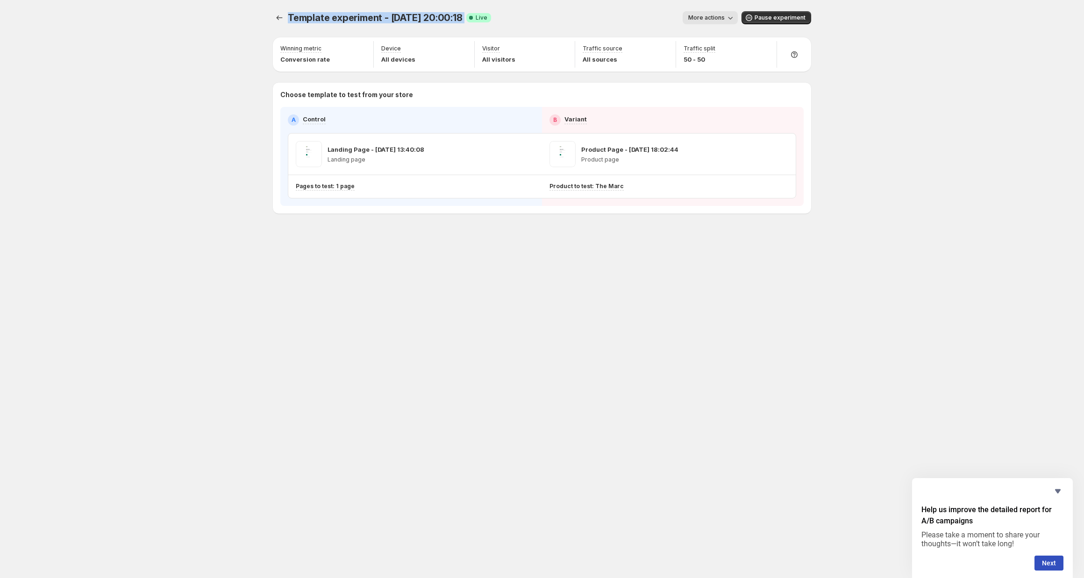
click at [440, 17] on span "Template experiment - [DATE] 20:00:18" at bounding box center [375, 17] width 175 height 11
click at [331, 18] on span "Template experiment - [DATE] 20:00:18" at bounding box center [375, 17] width 175 height 11
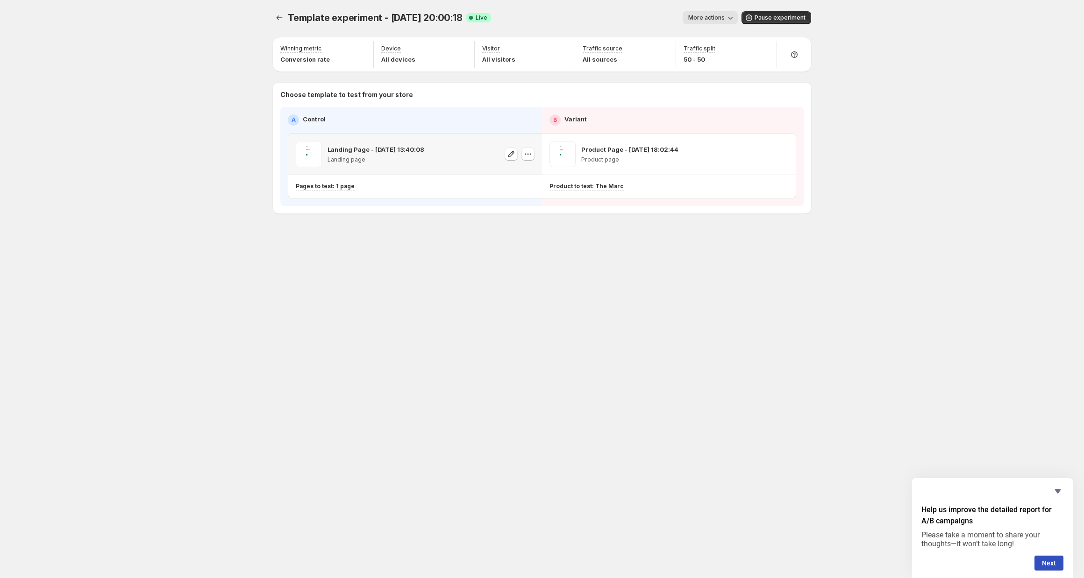
click at [350, 150] on p "Landing Page - [DATE] 13:40:08" at bounding box center [376, 149] width 97 height 9
click at [353, 146] on p "Landing Page - [DATE] 13:40:08" at bounding box center [376, 149] width 97 height 9
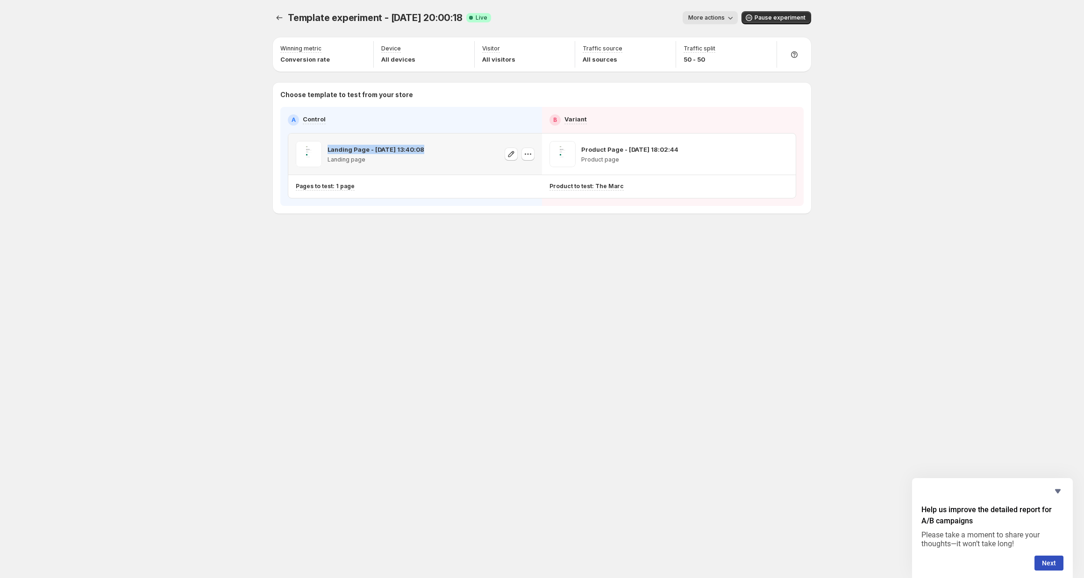
click at [353, 146] on p "Landing Page - [DATE] 13:40:08" at bounding box center [376, 149] width 97 height 9
click at [361, 236] on div "Template experiment - [DATE] 20:00:18. This page is ready Template experiment -…" at bounding box center [542, 132] width 561 height 264
click at [362, 150] on p "Landing Page - [DATE] 13:40:08" at bounding box center [376, 149] width 97 height 9
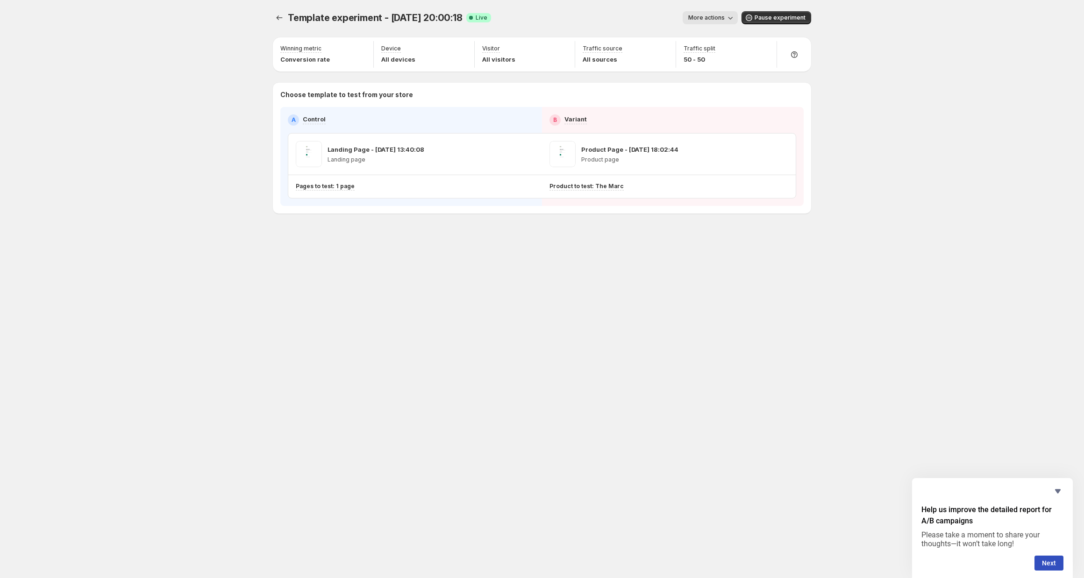
click at [219, 214] on div "Template experiment - [DATE] 20:00:18. This page is ready Template experiment -…" at bounding box center [542, 289] width 1084 height 578
click at [391, 148] on p "Landing Page - [DATE] 13:40:08" at bounding box center [376, 149] width 97 height 9
click at [355, 18] on span "Template experiment - [DATE] 20:00:18" at bounding box center [375, 17] width 175 height 11
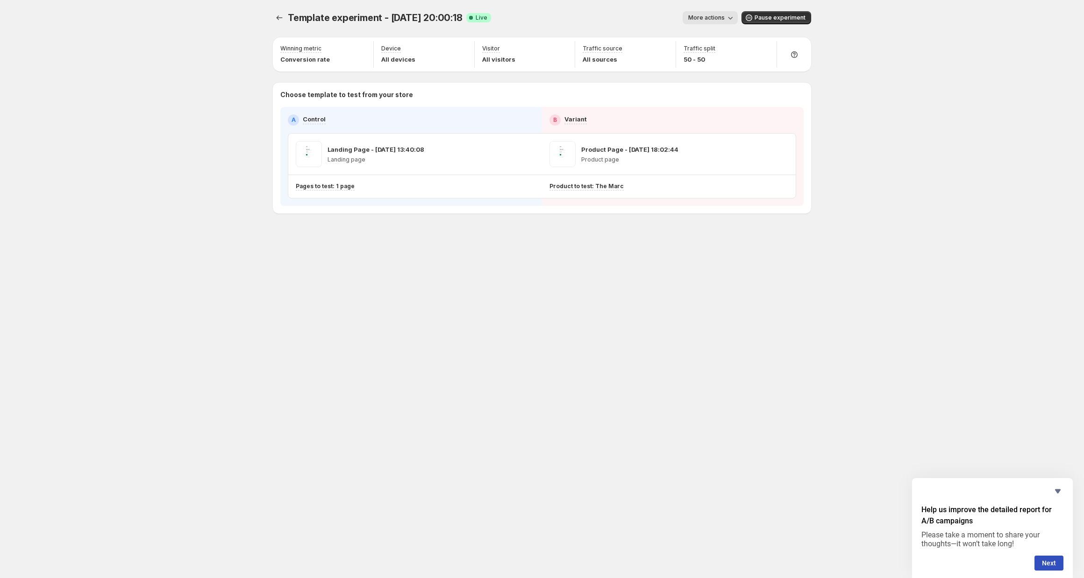
click at [196, 206] on div "Template experiment - [DATE] 20:00:18. This page is ready Template experiment -…" at bounding box center [542, 289] width 1084 height 578
click at [378, 149] on p "Landing Page - [DATE] 13:40:08" at bounding box center [376, 149] width 97 height 9
click at [356, 262] on div "Template experiment - [DATE] 20:00:18. This page is ready Template experiment -…" at bounding box center [542, 132] width 561 height 264
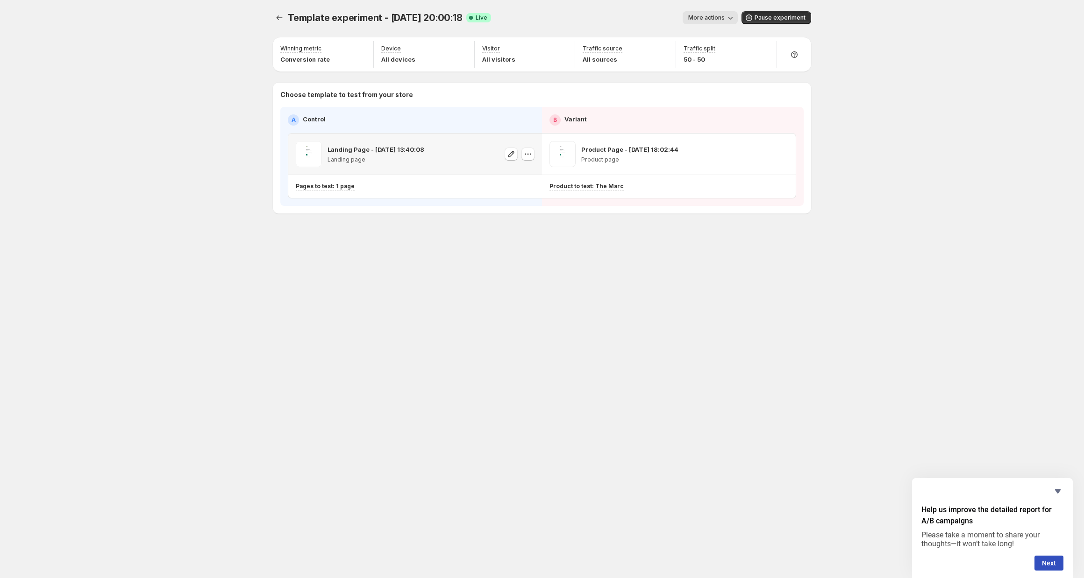
click at [358, 152] on p "Landing Page - [DATE] 13:40:08" at bounding box center [376, 149] width 97 height 9
click at [357, 7] on div "Template experiment - [DATE] 20:00:18. This page is ready Template experiment -…" at bounding box center [542, 18] width 538 height 36
click at [360, 14] on span "Template experiment - [DATE] 20:00:18" at bounding box center [375, 17] width 175 height 11
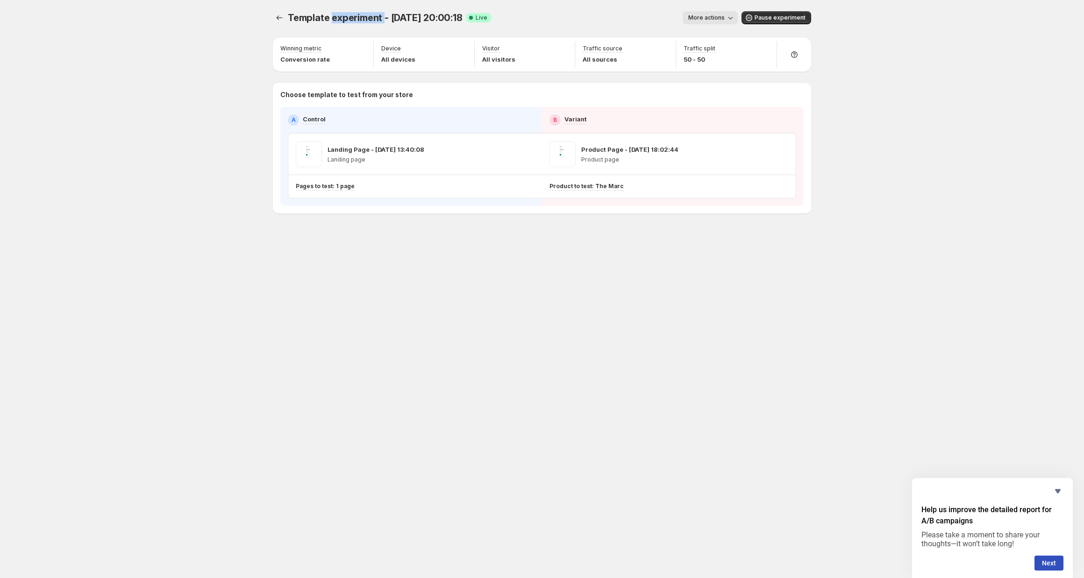
click at [360, 14] on span "Template experiment - [DATE] 20:00:18" at bounding box center [375, 17] width 175 height 11
click at [369, 20] on span "Template experiment - [DATE] 20:00:18" at bounding box center [375, 17] width 175 height 11
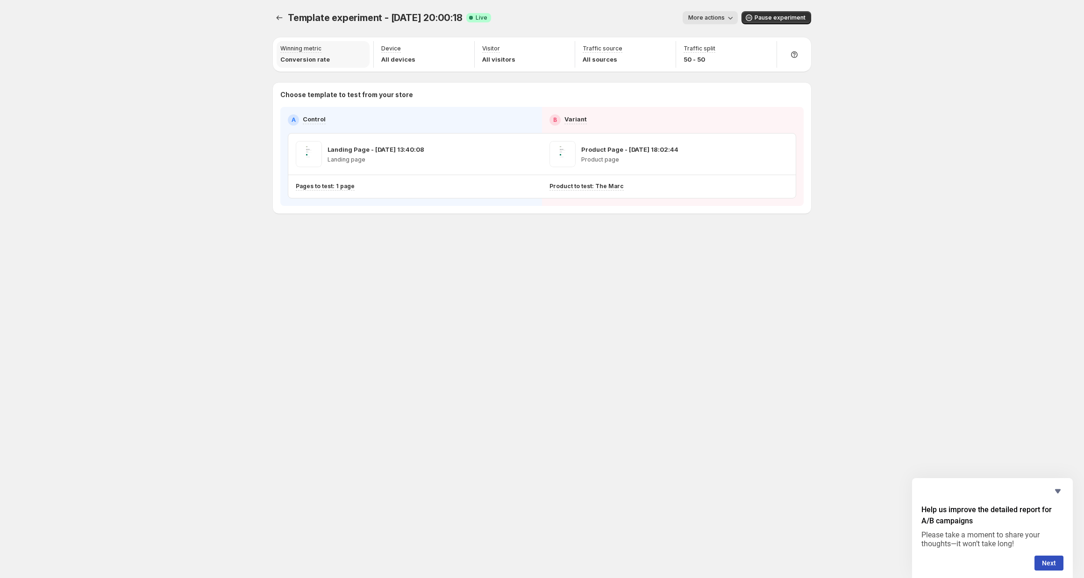
click at [299, 56] on p "Conversion rate" at bounding box center [305, 59] width 50 height 9
click at [199, 71] on div "Template experiment - [DATE] 20:00:18. This page is ready Template experiment -…" at bounding box center [542, 289] width 1084 height 578
click at [323, 60] on p "Conversion rate" at bounding box center [305, 59] width 50 height 9
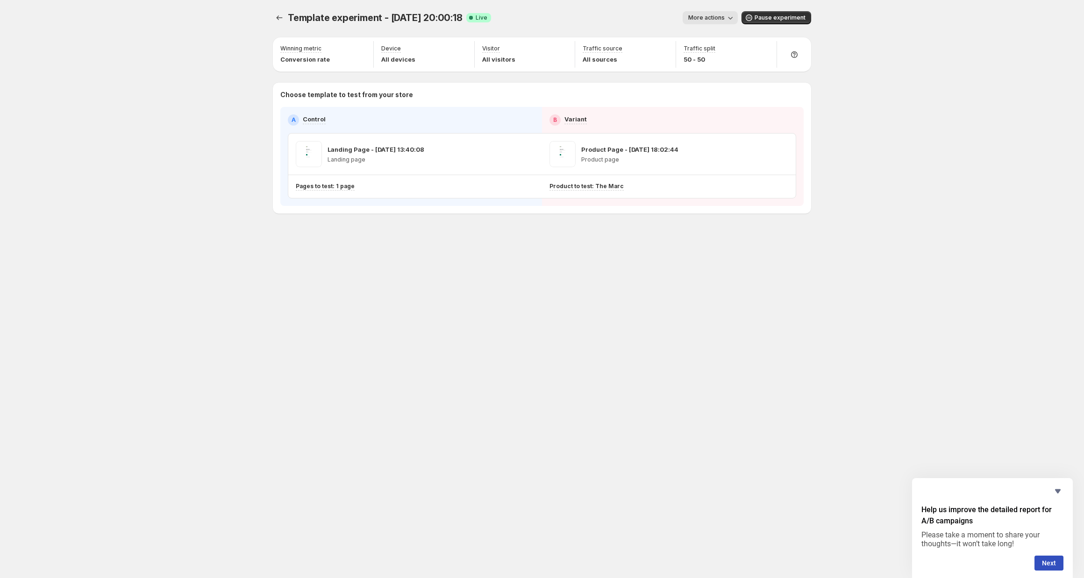
click at [228, 91] on div "Template experiment - [DATE] 20:00:18. This page is ready Template experiment -…" at bounding box center [542, 289] width 1084 height 578
click at [460, 55] on div "Device All devices" at bounding box center [424, 54] width 93 height 27
drag, startPoint x: 474, startPoint y: 68, endPoint x: 529, endPoint y: 63, distance: 55.4
click at [480, 67] on div "Device All devices Visitor All visitors Traffic source All sources" at bounding box center [525, 54] width 302 height 30
click at [539, 63] on div "Visitor All visitors" at bounding box center [524, 54] width 93 height 27
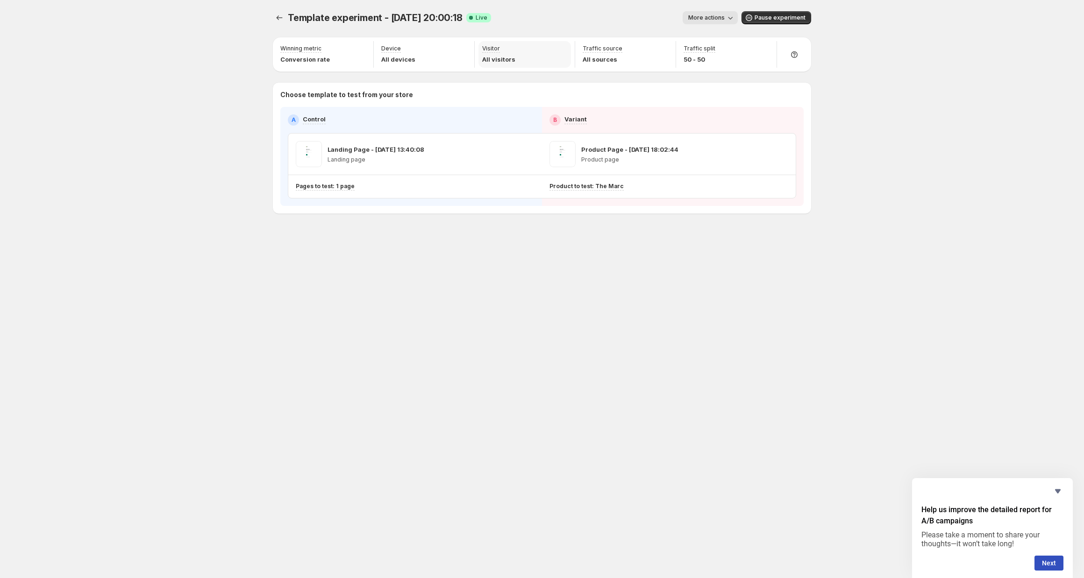
click at [565, 58] on div "Visitor All visitors" at bounding box center [524, 54] width 93 height 27
click at [322, 63] on p "Conversion rate" at bounding box center [305, 59] width 50 height 9
click at [346, 56] on div "Winning metric Conversion rate" at bounding box center [323, 54] width 93 height 27
drag, startPoint x: 546, startPoint y: 50, endPoint x: 602, endPoint y: 63, distance: 57.6
click at [565, 53] on div "Visitor All visitors" at bounding box center [524, 54] width 93 height 27
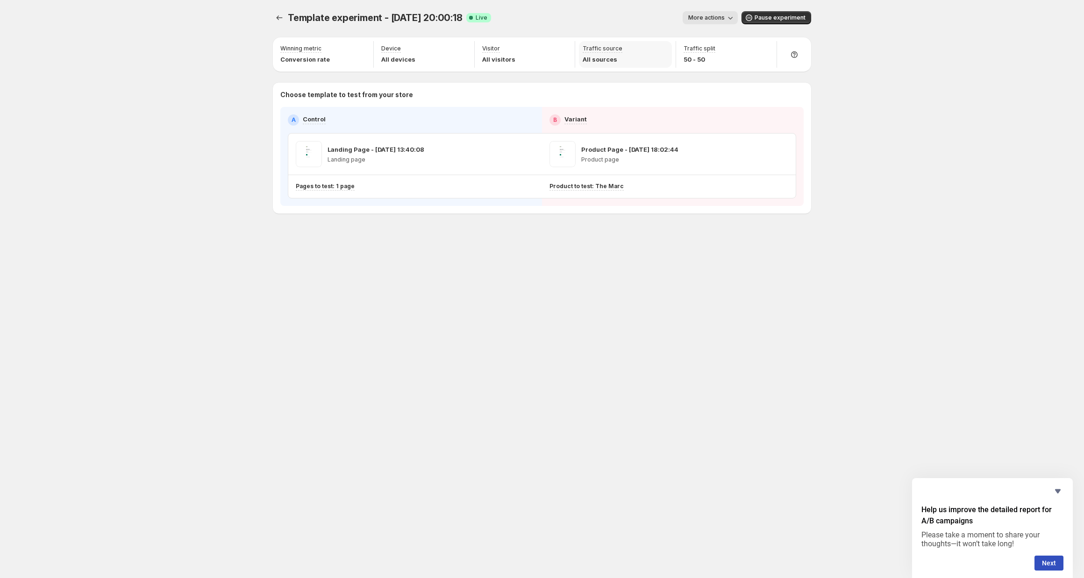
click at [657, 67] on div "Traffic source All sources" at bounding box center [625, 54] width 93 height 27
click at [672, 50] on div "Traffic source All sources" at bounding box center [625, 54] width 93 height 27
click at [764, 48] on icon "button" at bounding box center [764, 49] width 9 height 9
click at [591, 80] on div "Winning metric Conversion rate Device All devices Visitor All visitors Traffic …" at bounding box center [542, 125] width 538 height 176
click at [485, 15] on span "Live" at bounding box center [482, 17] width 12 height 7
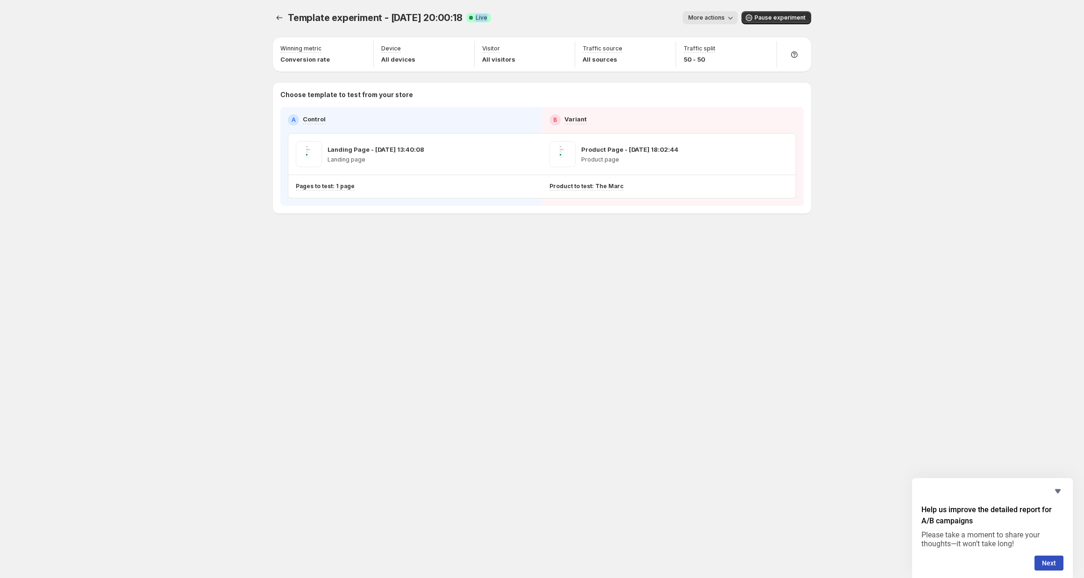
click at [485, 15] on span "Live" at bounding box center [482, 17] width 12 height 7
click at [567, 22] on div "More actions" at bounding box center [618, 17] width 239 height 13
click at [763, 50] on icon "button" at bounding box center [765, 50] width 6 height 6
click at [607, 63] on p "All sources" at bounding box center [603, 59] width 40 height 9
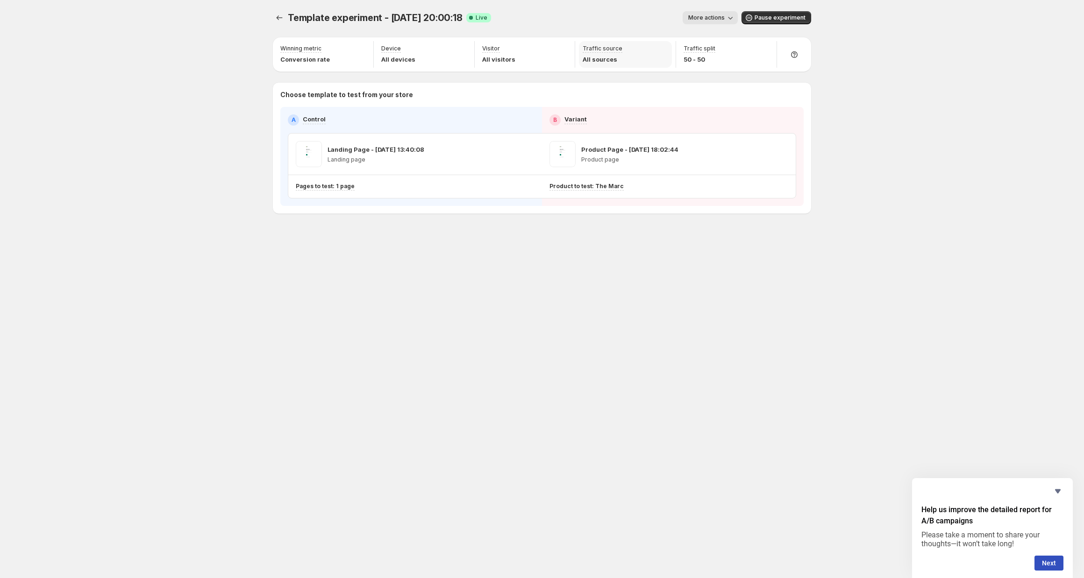
drag, startPoint x: 648, startPoint y: 49, endPoint x: 671, endPoint y: 47, distance: 23.0
click at [657, 47] on div "Traffic source All sources" at bounding box center [625, 54] width 93 height 27
click at [671, 47] on div "Traffic source All sources" at bounding box center [625, 54] width 93 height 27
drag, startPoint x: 321, startPoint y: 53, endPoint x: 328, endPoint y: 56, distance: 7.5
click at [322, 53] on div "Winning metric Conversion rate" at bounding box center [305, 54] width 50 height 19
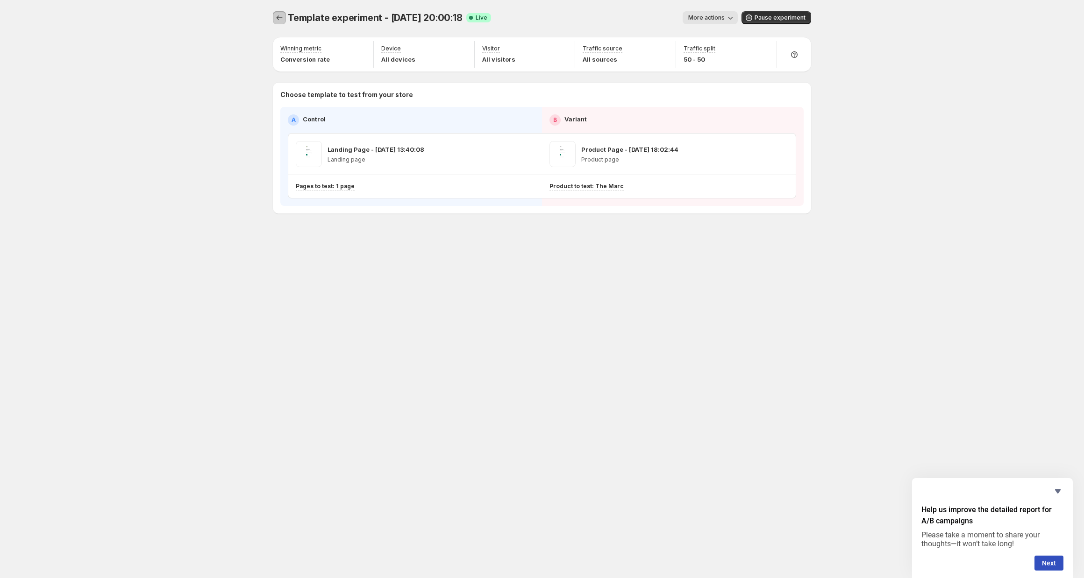
click at [276, 22] on icon "Experiments" at bounding box center [279, 17] width 9 height 9
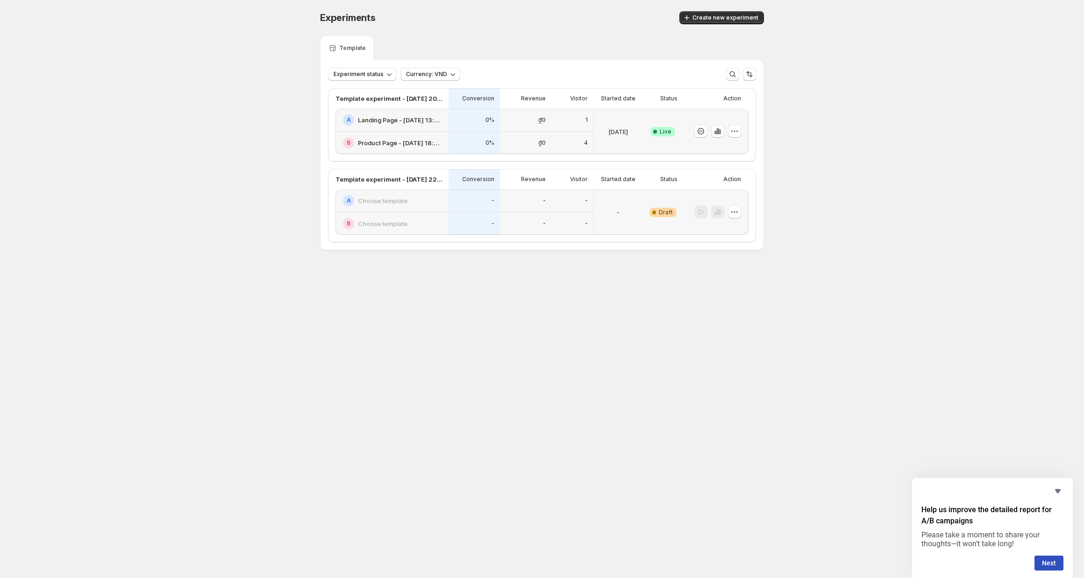
click at [454, 125] on div "0%" at bounding box center [474, 120] width 51 height 23
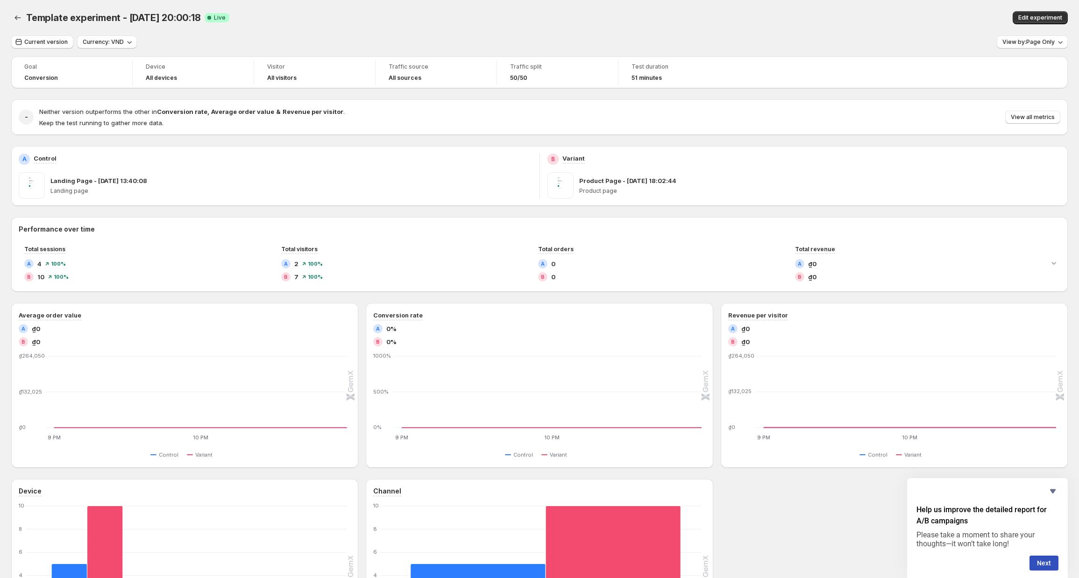
click at [281, 115] on h4 "Neither version outperforms the other in Conversion rate , Average order value …" at bounding box center [192, 111] width 306 height 9
click at [307, 132] on div "- Neither version outperforms the other in Conversion rate , Average order valu…" at bounding box center [539, 118] width 1057 height 36
click at [930, 39] on div "Current version Currency: VND View by: Page Only" at bounding box center [539, 43] width 1057 height 14
click at [1032, 40] on span "View by: Page Only" at bounding box center [1029, 41] width 52 height 7
click at [938, 32] on div "Template experiment - [DATE] 20:00:18. This page is ready Template experiment -…" at bounding box center [539, 18] width 1057 height 36
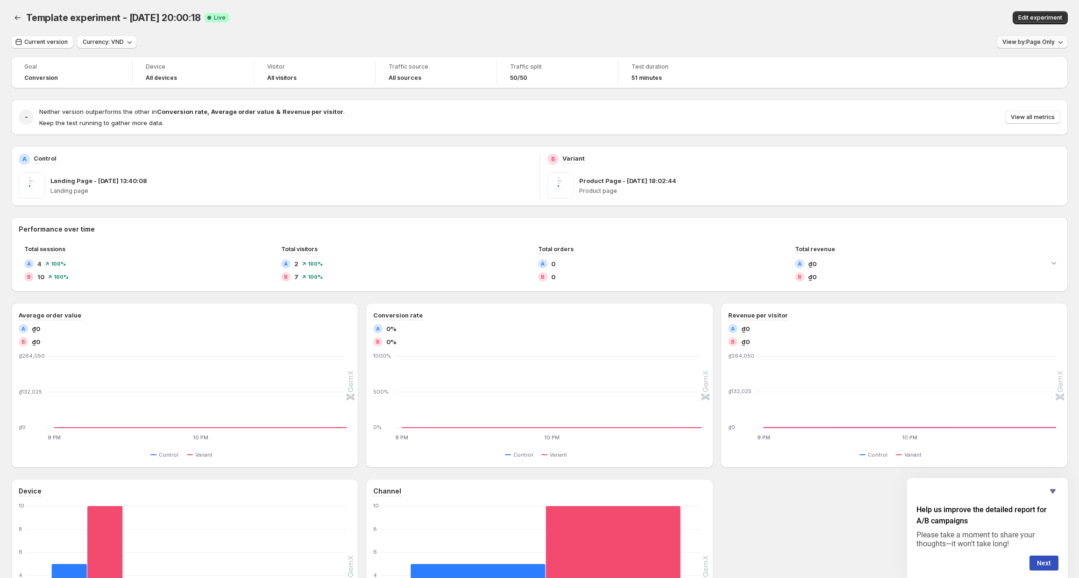
click at [1023, 40] on span "View by: Page Only" at bounding box center [1029, 41] width 52 height 7
click at [915, 67] on span "Calculates metrics exclusively on the experiment page without including data fr…" at bounding box center [963, 75] width 152 height 16
click at [1031, 46] on button "View by: Page Only" at bounding box center [1032, 42] width 71 height 13
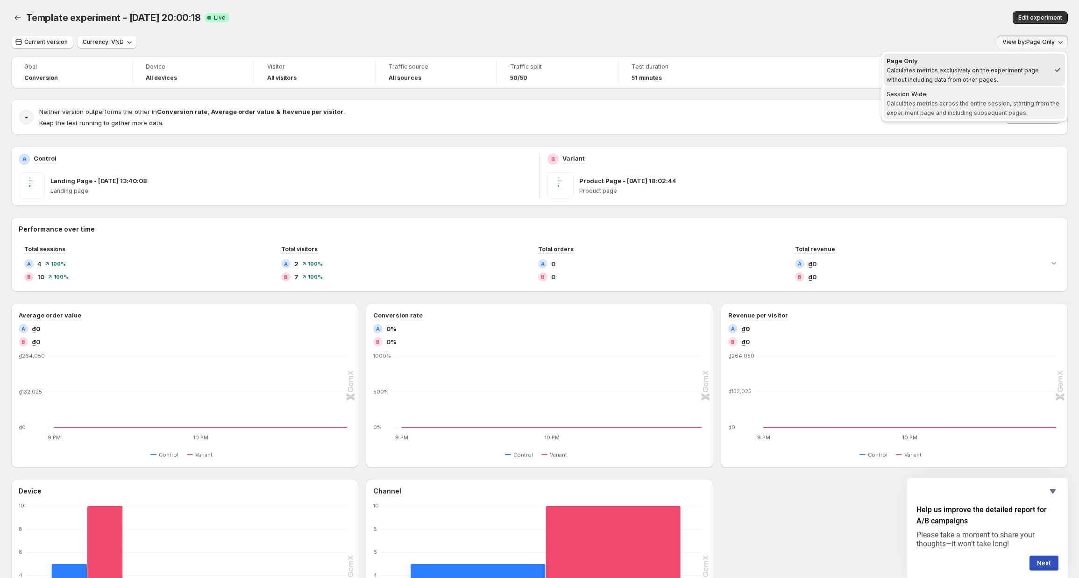
click at [927, 106] on span "Calculates metrics across the entire session, starting from the experiment page…" at bounding box center [973, 108] width 173 height 16
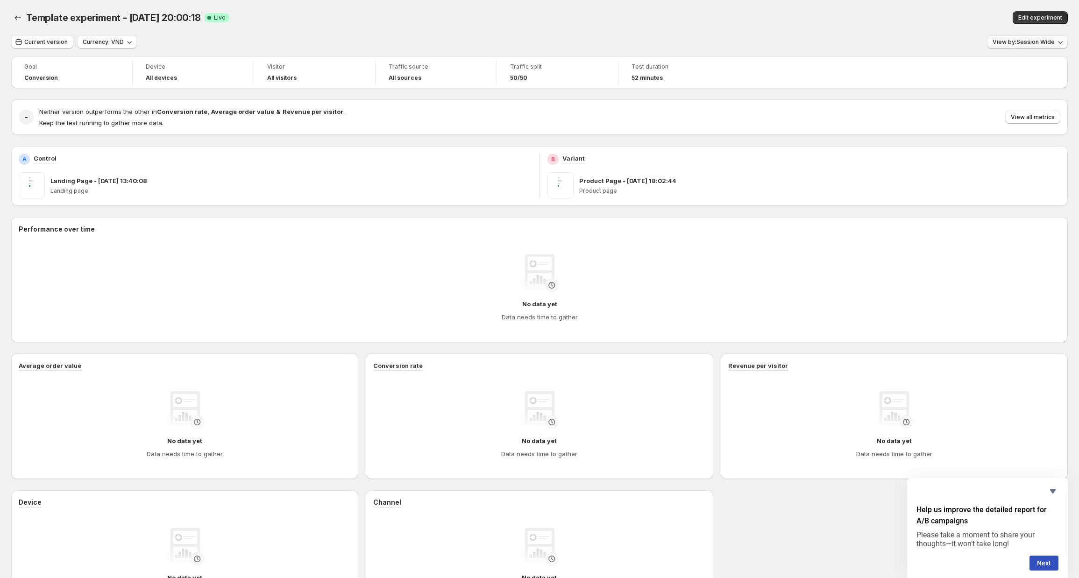
click at [1039, 44] on span "View by: Session Wide" at bounding box center [1024, 41] width 62 height 7
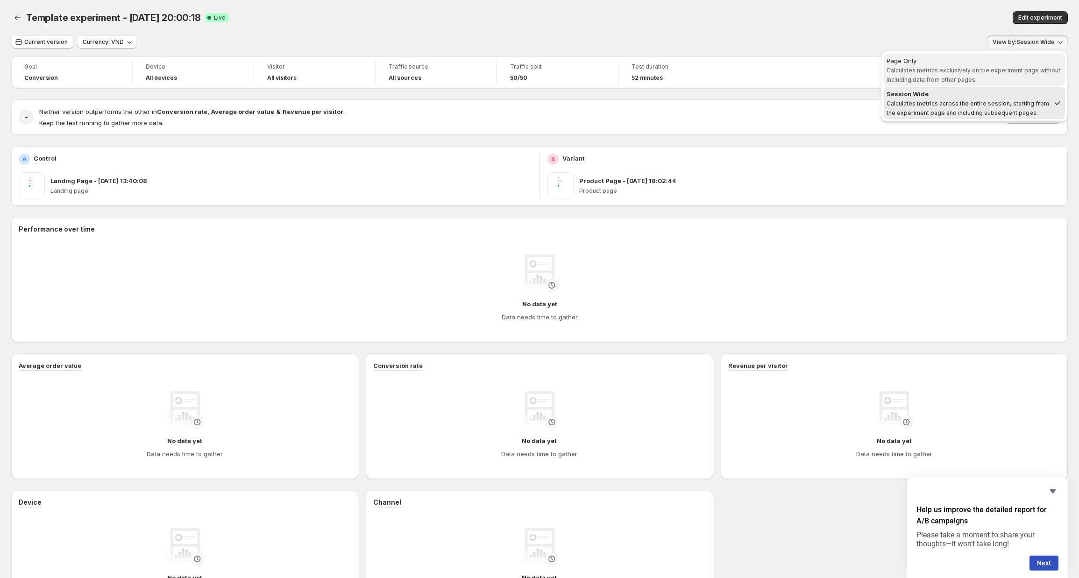
click at [940, 74] on span "Page Only Calculates metrics exclusively on the experiment page without includi…" at bounding box center [975, 70] width 176 height 28
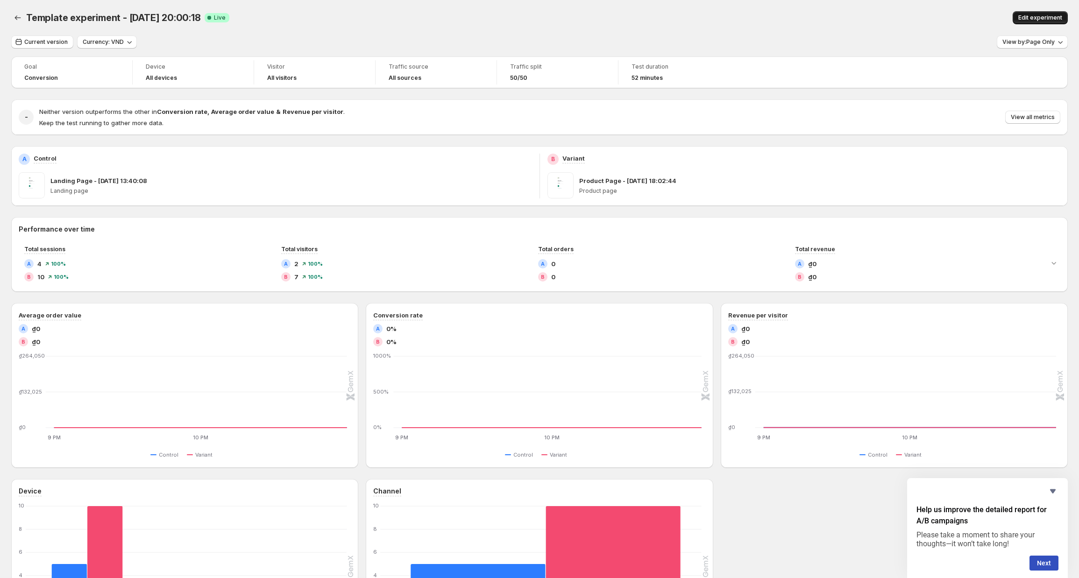
click at [1033, 20] on span "Edit experiment" at bounding box center [1041, 17] width 44 height 7
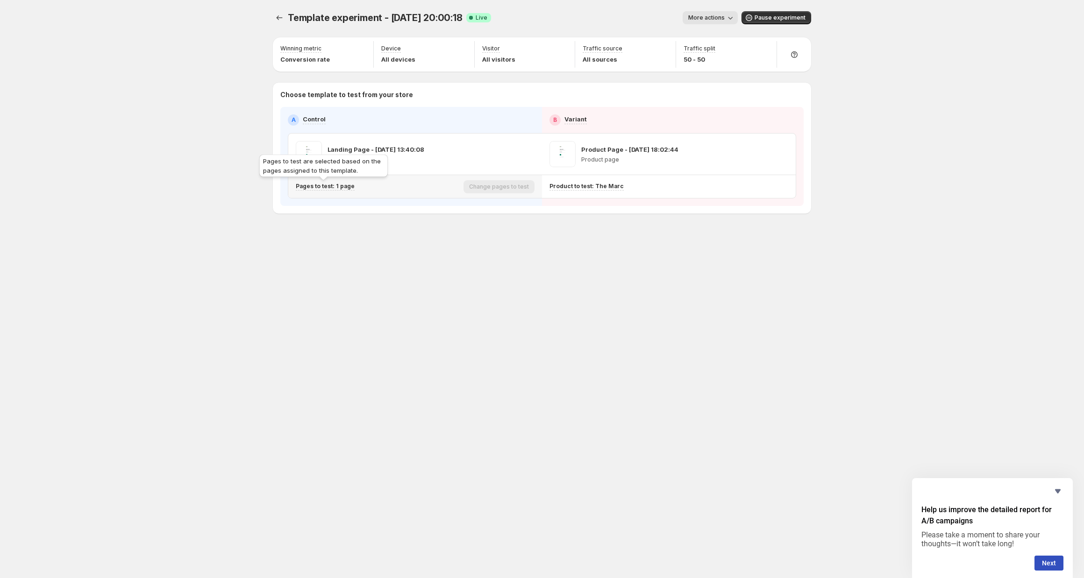
click at [349, 190] on p "Pages to test: 1 page" at bounding box center [325, 186] width 59 height 7
click at [471, 233] on icon "Search for and select a customer segment" at bounding box center [470, 235] width 7 height 7
click at [573, 258] on div "Template experiment - [DATE] 20:00:18. This page is ready Template experiment -…" at bounding box center [542, 132] width 561 height 264
click at [529, 155] on icon "button" at bounding box center [527, 154] width 9 height 9
click at [608, 116] on div "B Variant" at bounding box center [673, 119] width 247 height 11
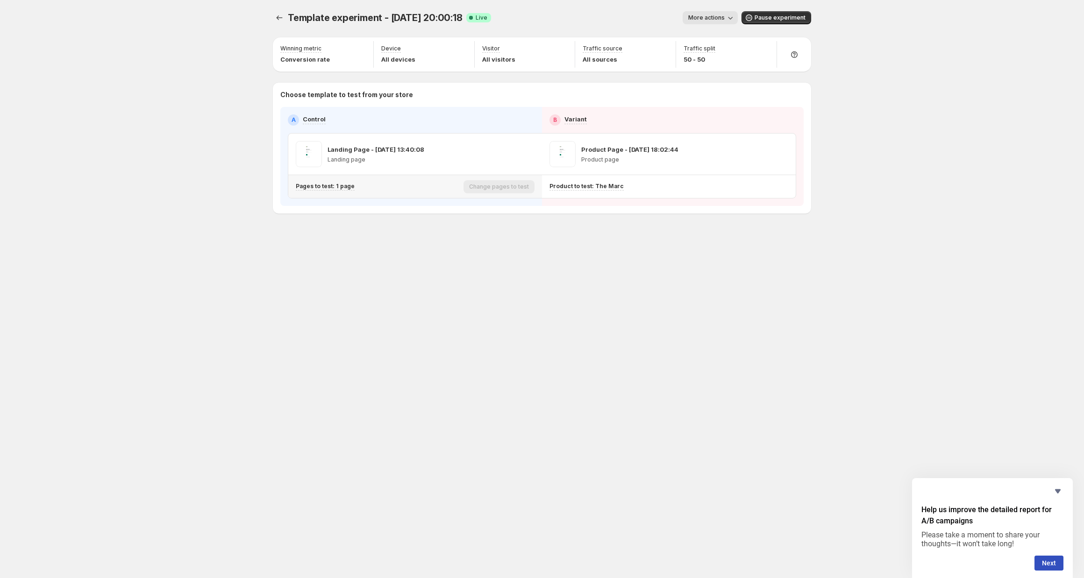
drag, startPoint x: 515, startPoint y: 156, endPoint x: 522, endPoint y: 215, distance: 59.2
click at [721, 20] on span "More actions" at bounding box center [706, 17] width 36 height 7
click at [724, 41] on span "View analytic" at bounding box center [753, 37] width 98 height 9
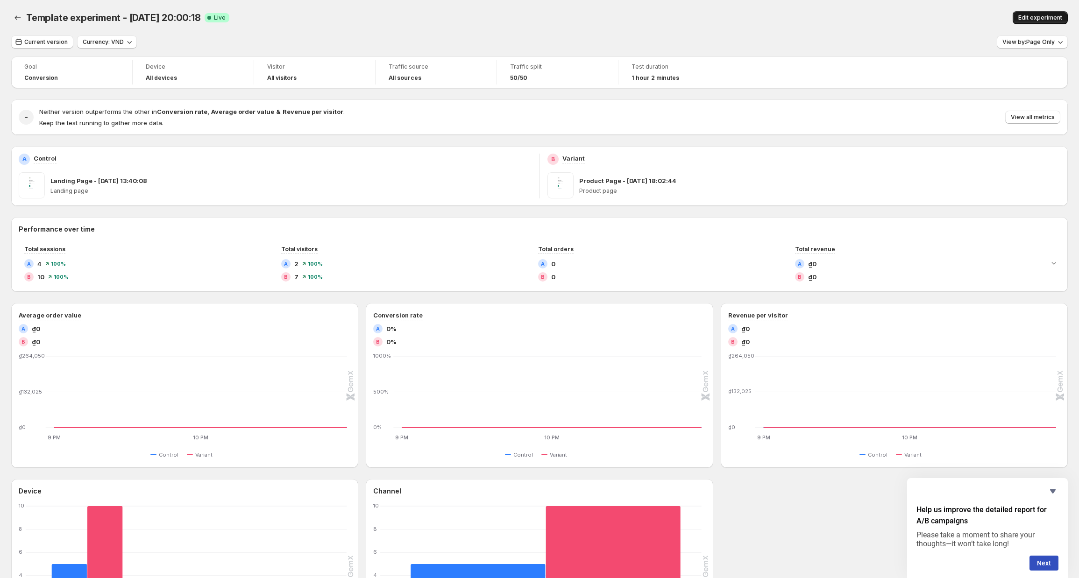
click at [1054, 18] on span "Edit experiment" at bounding box center [1041, 17] width 44 height 7
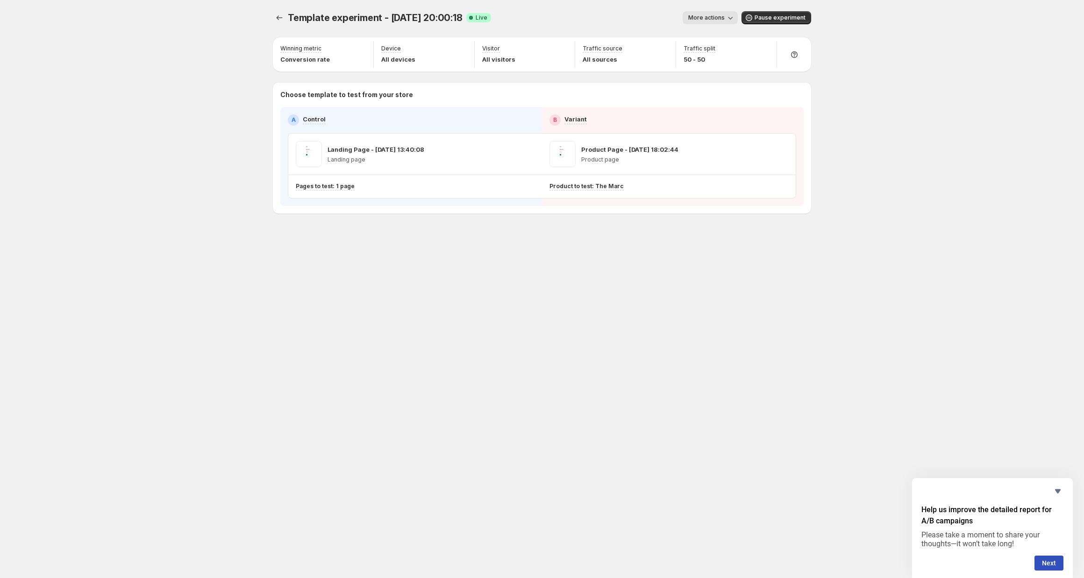
click at [720, 21] on span "More actions" at bounding box center [706, 17] width 36 height 7
click at [501, 94] on p "Choose template to test from your store" at bounding box center [541, 94] width 523 height 9
click at [312, 59] on p "Conversion rate" at bounding box center [305, 59] width 50 height 9
drag, startPoint x: 414, startPoint y: 69, endPoint x: 458, endPoint y: 70, distance: 44.9
click at [432, 69] on div "Device All devices" at bounding box center [424, 54] width 101 height 30
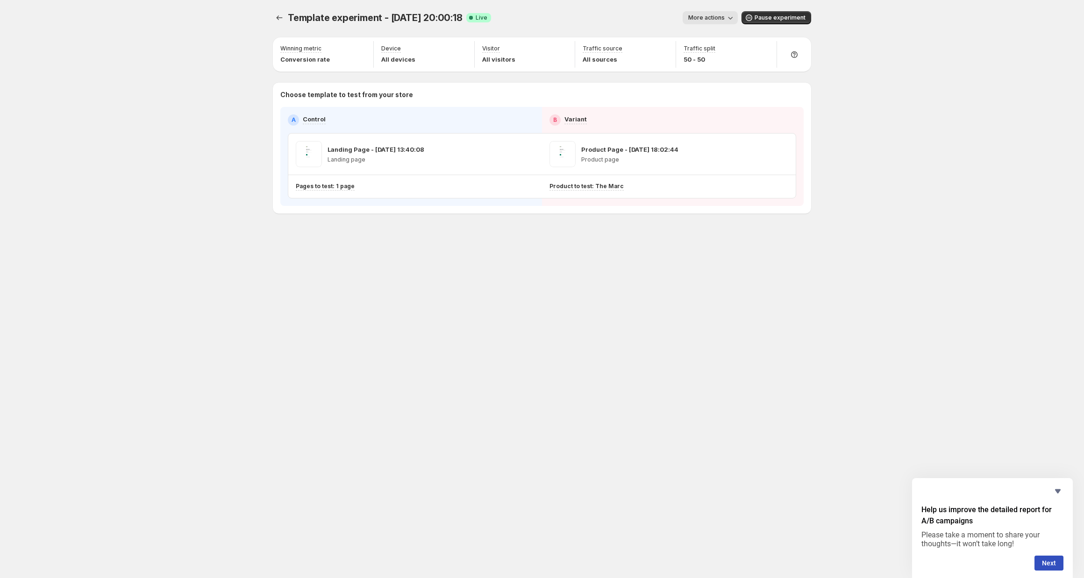
click at [729, 21] on icon "button" at bounding box center [730, 17] width 9 height 9
click at [717, 71] on span "End experiment" at bounding box center [726, 68] width 45 height 7
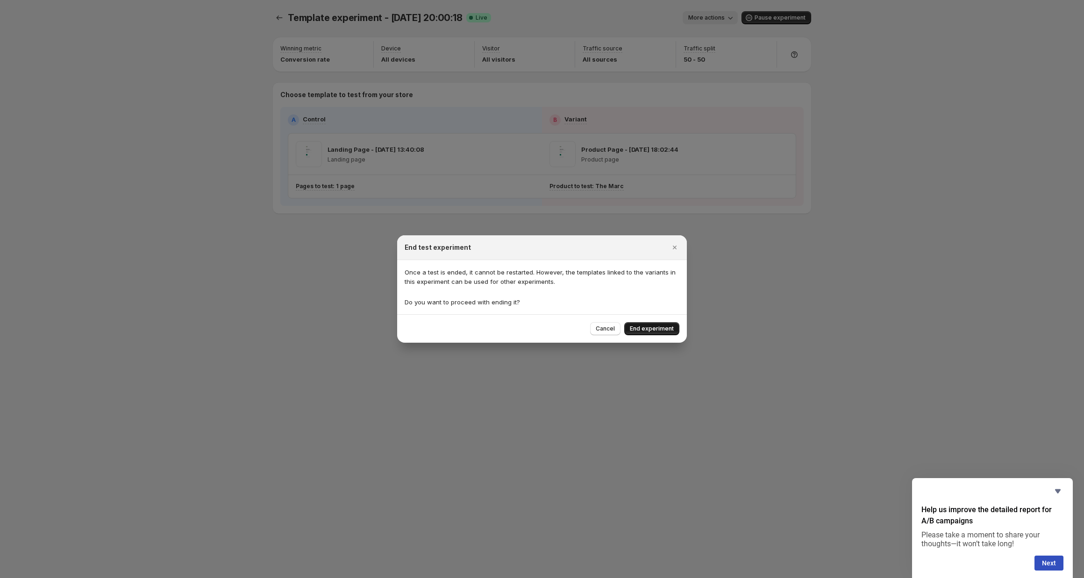
click at [650, 332] on span "End experiment" at bounding box center [652, 328] width 44 height 7
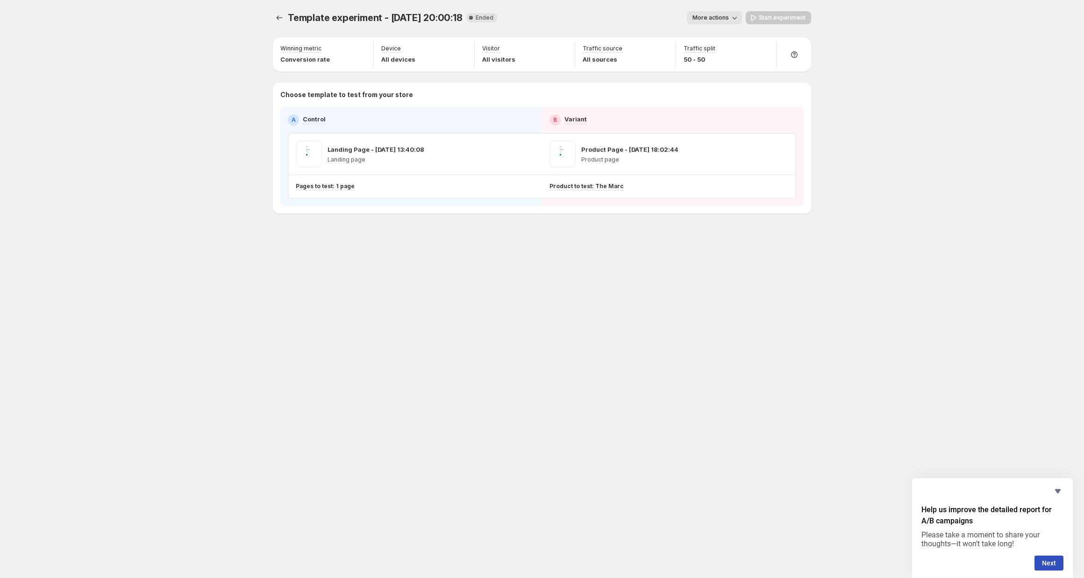
click at [729, 21] on span "More actions" at bounding box center [710, 17] width 36 height 7
click at [727, 39] on span "View analytic" at bounding box center [727, 37] width 39 height 7
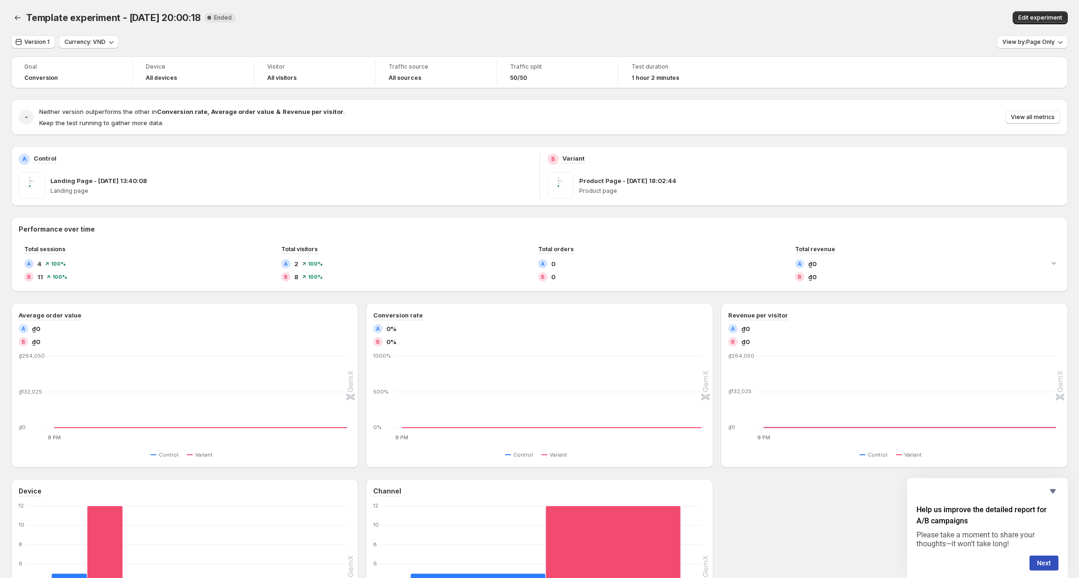
click at [1024, 108] on div "Neither version outperforms the other in Conversion rate , Average order value …" at bounding box center [549, 117] width 1021 height 21
click at [1026, 114] on span "View all metrics" at bounding box center [1033, 117] width 44 height 7
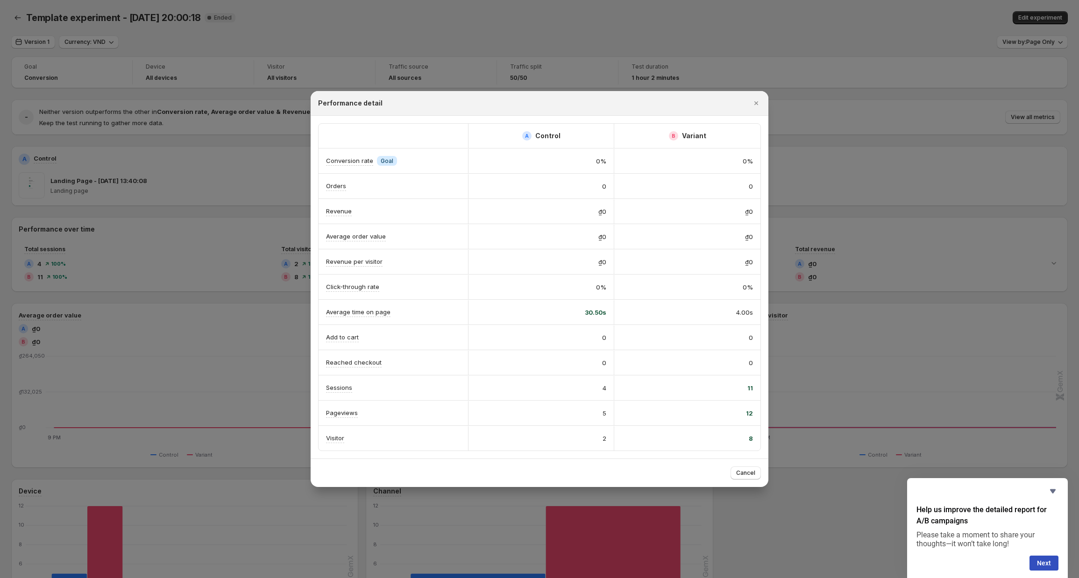
click at [657, 424] on div "12" at bounding box center [687, 413] width 146 height 24
click at [525, 384] on div "Sessions 4 11" at bounding box center [540, 388] width 442 height 25
click at [428, 200] on div "Revenue" at bounding box center [394, 211] width 150 height 25
click at [395, 156] on div "Conversion rate Info Goal" at bounding box center [394, 161] width 150 height 25
click at [583, 419] on div "5" at bounding box center [541, 413] width 146 height 24
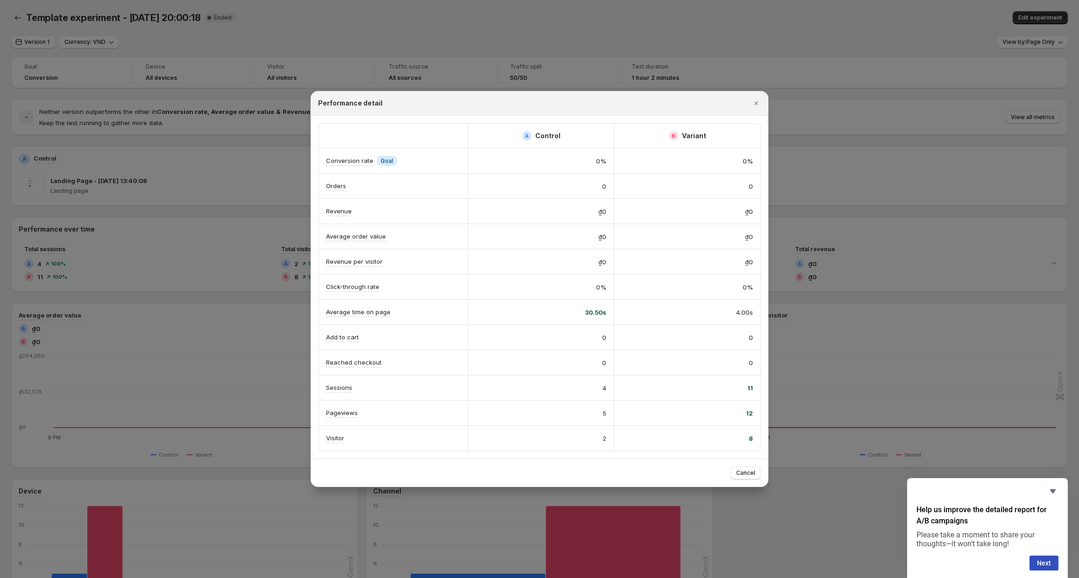
click at [542, 136] on h2 "Control" at bounding box center [547, 135] width 25 height 9
click at [663, 136] on div "B Variant" at bounding box center [687, 135] width 131 height 9
click at [739, 468] on button "Cancel" at bounding box center [746, 473] width 30 height 13
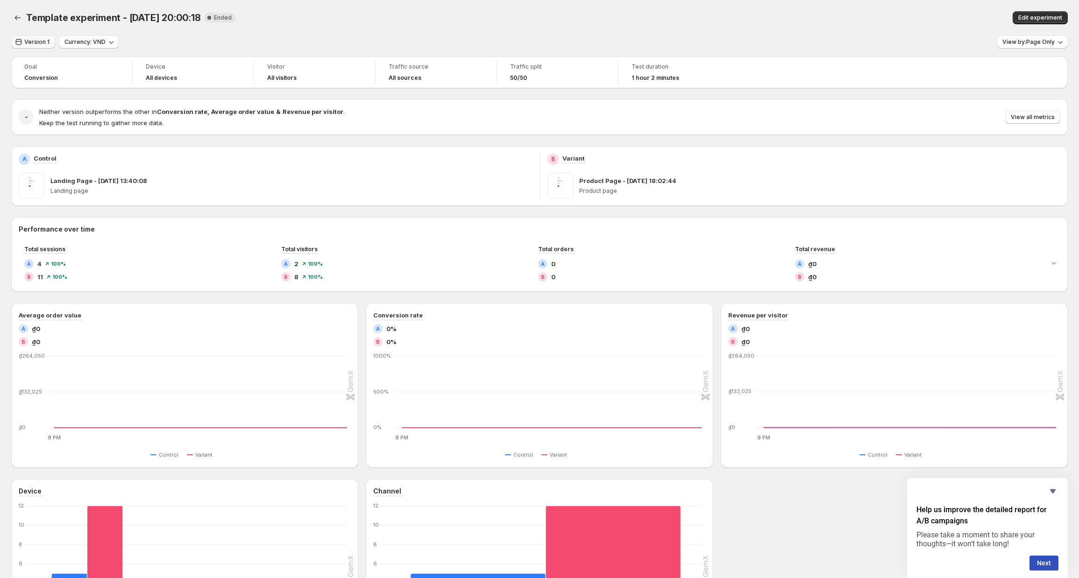
click at [50, 43] on button "Version 1" at bounding box center [33, 42] width 44 height 13
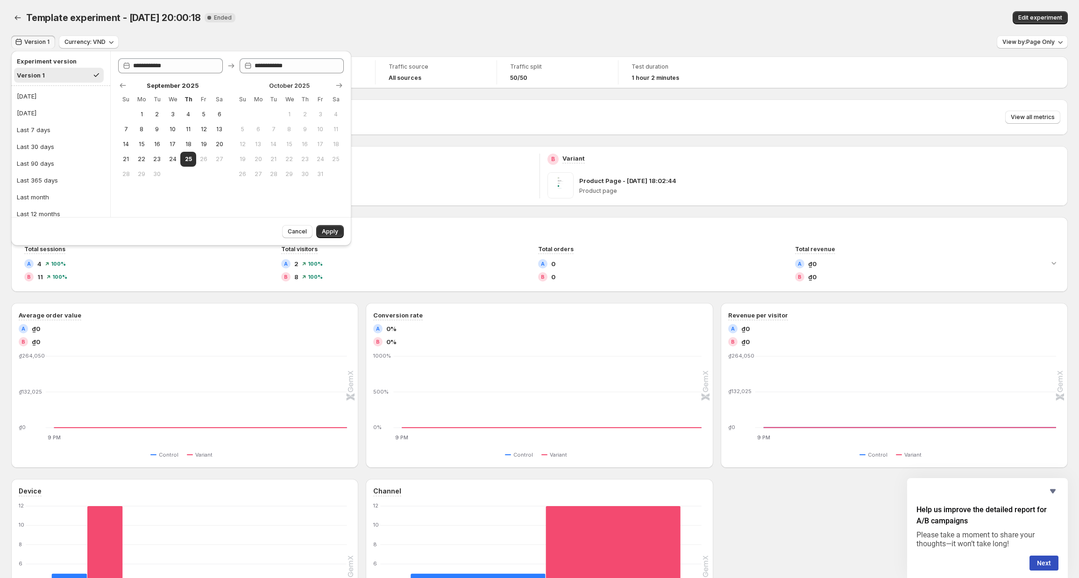
click at [153, 36] on div "Version 1 Currency: VND View by: Page Only" at bounding box center [539, 43] width 1057 height 14
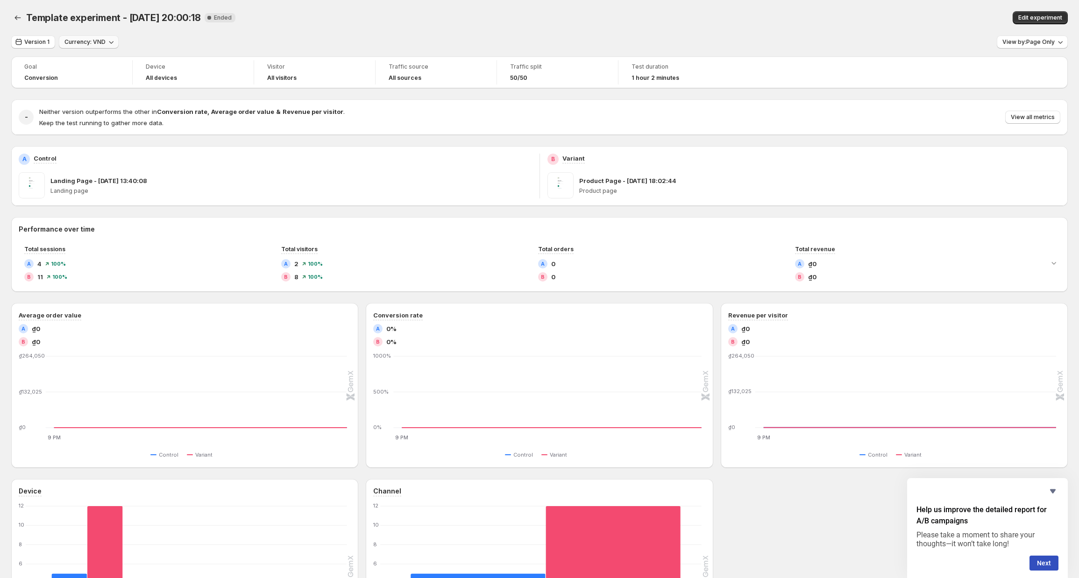
click at [94, 38] on button "Currency: VND" at bounding box center [89, 42] width 60 height 13
click at [212, 37] on div "Version 1 Currency: VND View by: Page Only" at bounding box center [539, 43] width 1057 height 14
click at [215, 17] on span "Ended" at bounding box center [223, 17] width 18 height 7
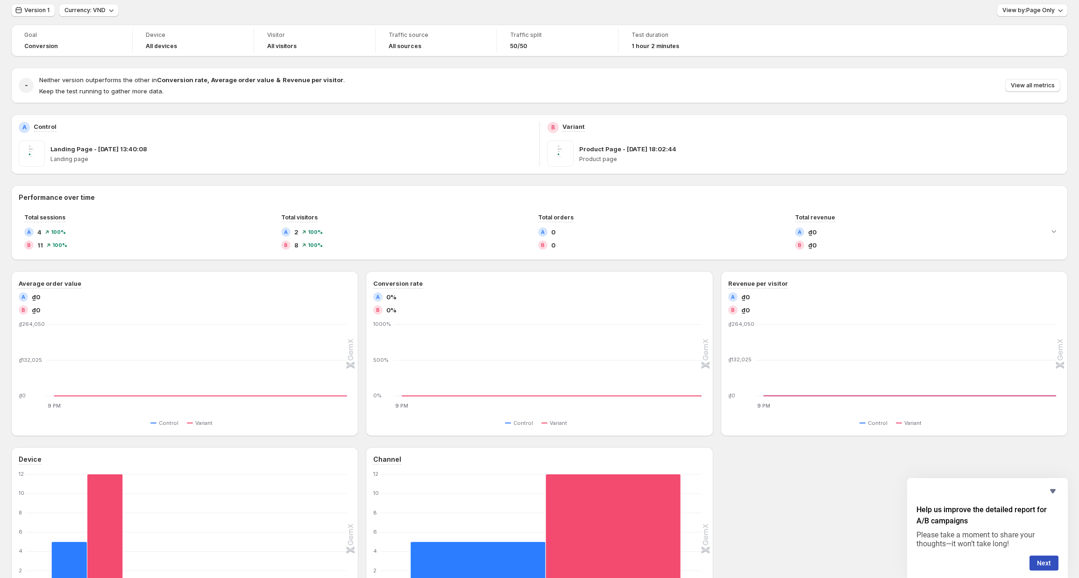
scroll to position [135, 0]
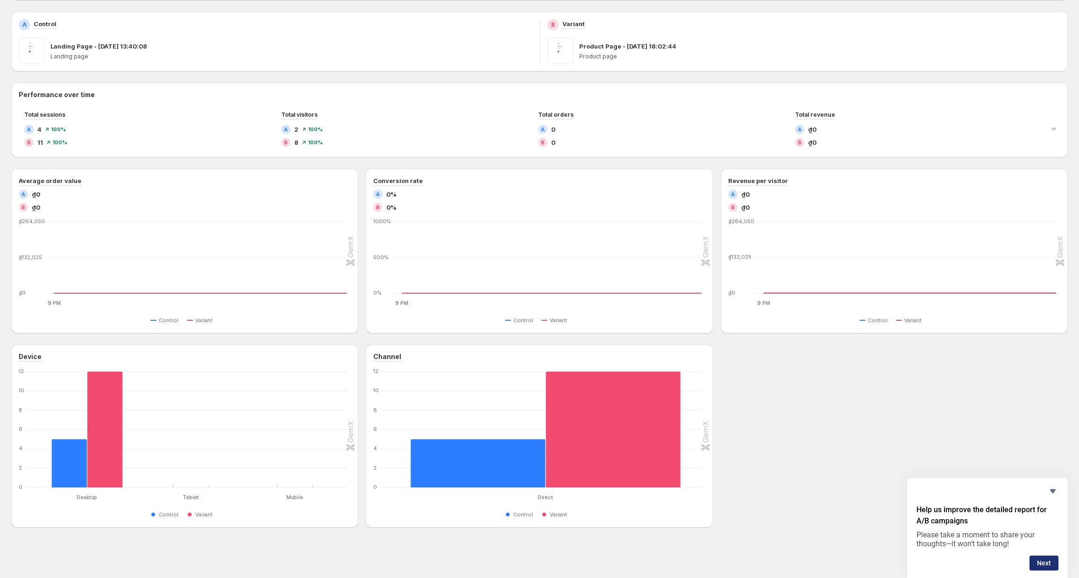
click at [1042, 557] on button "Next" at bounding box center [1044, 563] width 29 height 15
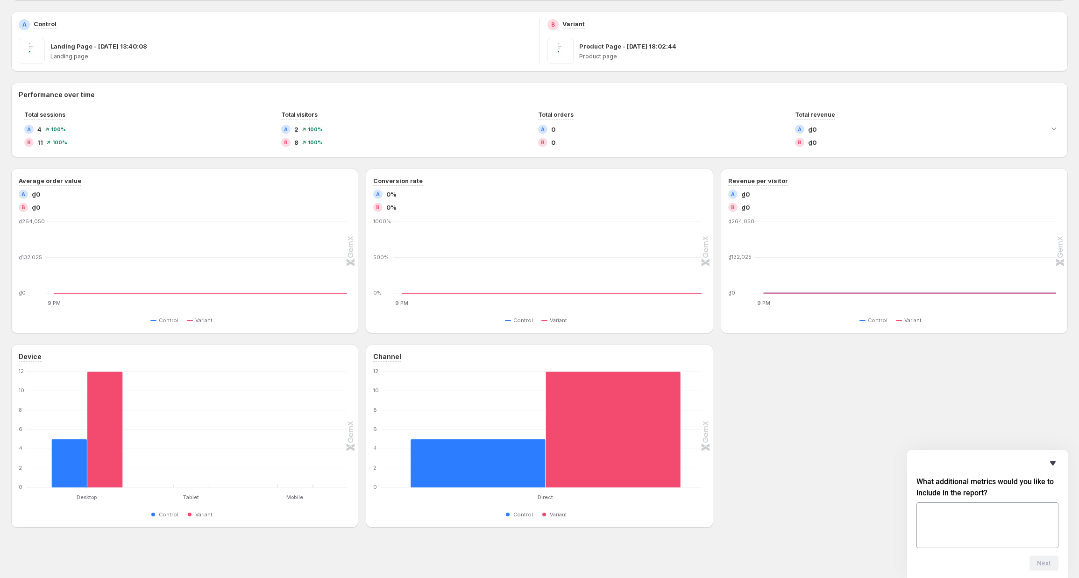
click at [1056, 459] on icon "Hide survey" at bounding box center [1053, 463] width 11 height 11
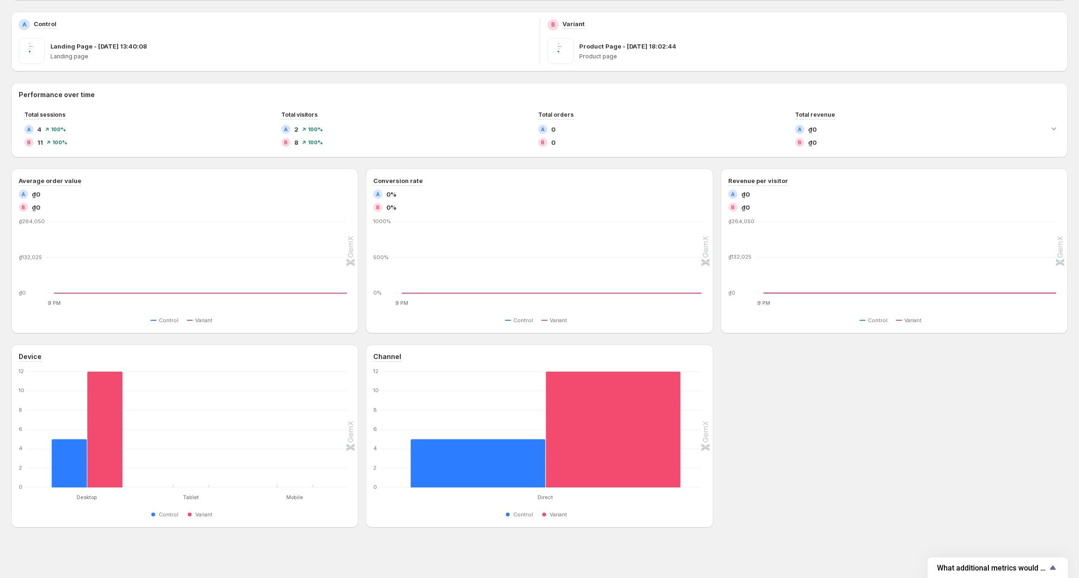
click at [898, 411] on div "Device Desktop Desktop Tablet Tablet Mobile Mobile 0 2 4 6 8 10 12 Control Vari…" at bounding box center [539, 436] width 1057 height 183
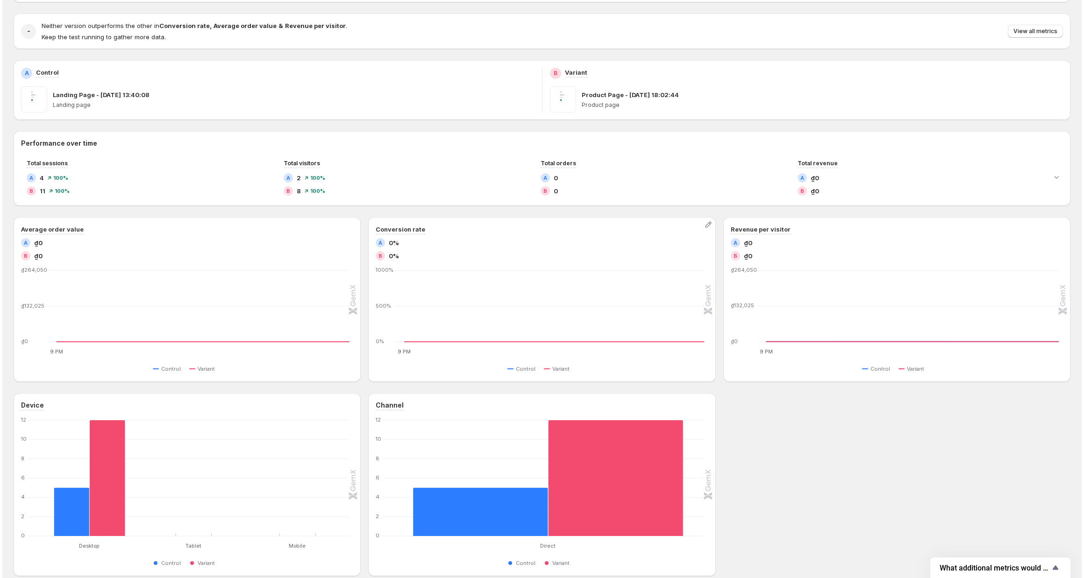
scroll to position [0, 0]
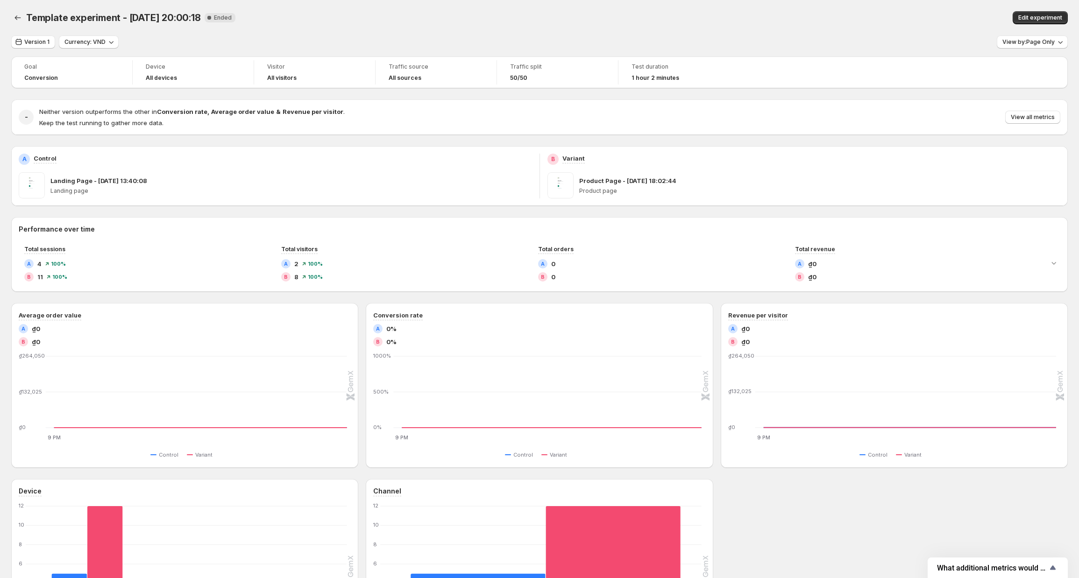
click at [617, 186] on div "Product Page - [DATE] 18:02:44 Product page" at bounding box center [820, 185] width 482 height 26
click at [882, 13] on div "Edit experiment" at bounding box center [847, 17] width 442 height 13
click at [862, 34] on div "Template experiment - [DATE] 20:00:18. This page is ready Template experiment -…" at bounding box center [539, 18] width 1057 height 36
click at [144, 37] on div "Version 1 Currency: VND View by: Page Only" at bounding box center [539, 43] width 1057 height 14
click at [201, 17] on span "Template experiment - [DATE] 20:00:18" at bounding box center [113, 17] width 175 height 11
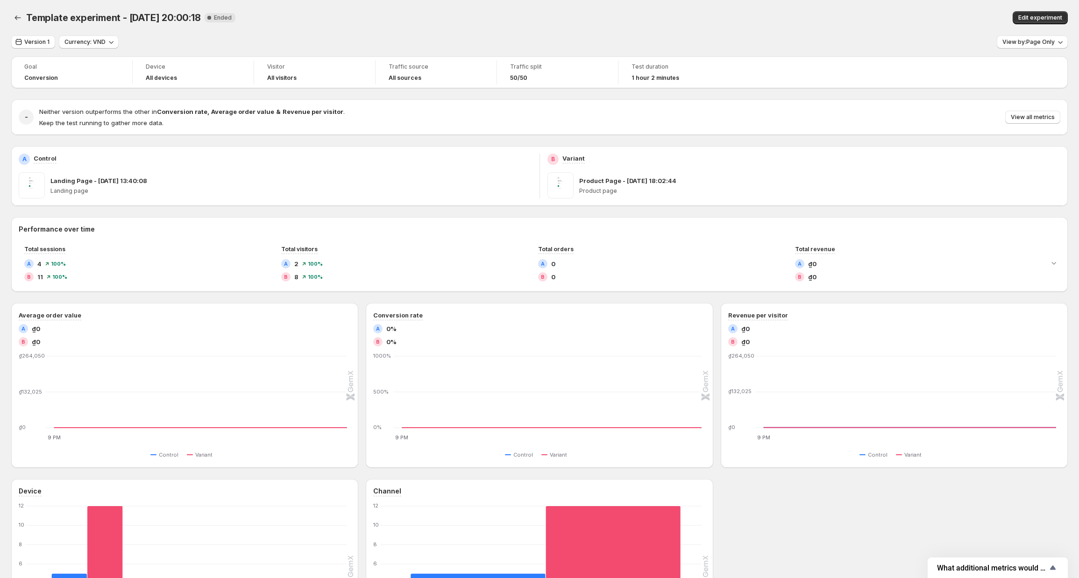
click at [224, 15] on span "Ended" at bounding box center [223, 17] width 18 height 7
click at [18, 16] on icon "Back" at bounding box center [17, 17] width 9 height 9
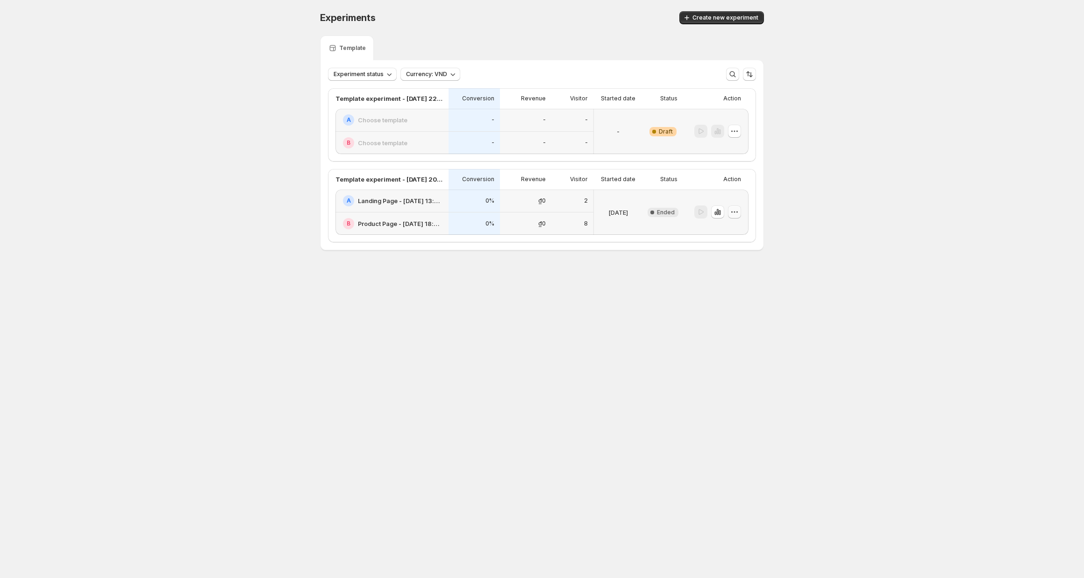
click at [737, 213] on icon "button" at bounding box center [736, 212] width 1 height 1
click at [729, 228] on span "Edit" at bounding box center [740, 231] width 45 height 9
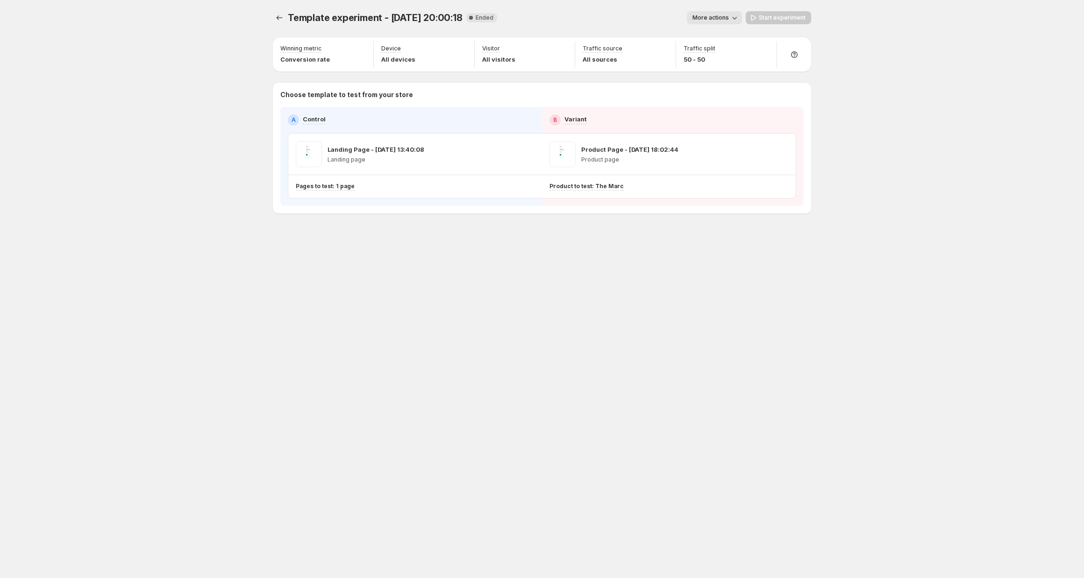
click at [735, 16] on icon "button" at bounding box center [734, 17] width 9 height 9
click at [473, 154] on div "Landing Page - [DATE] 13:40:08 Landing page" at bounding box center [415, 154] width 239 height 26
click at [374, 152] on p "Landing Page - [DATE] 13:40:08" at bounding box center [376, 149] width 97 height 9
click at [502, 171] on div "Landing Page - [DATE] 13:40:08 Landing page" at bounding box center [415, 154] width 254 height 41
click at [317, 188] on p "Pages to test: 1 page" at bounding box center [325, 186] width 59 height 7
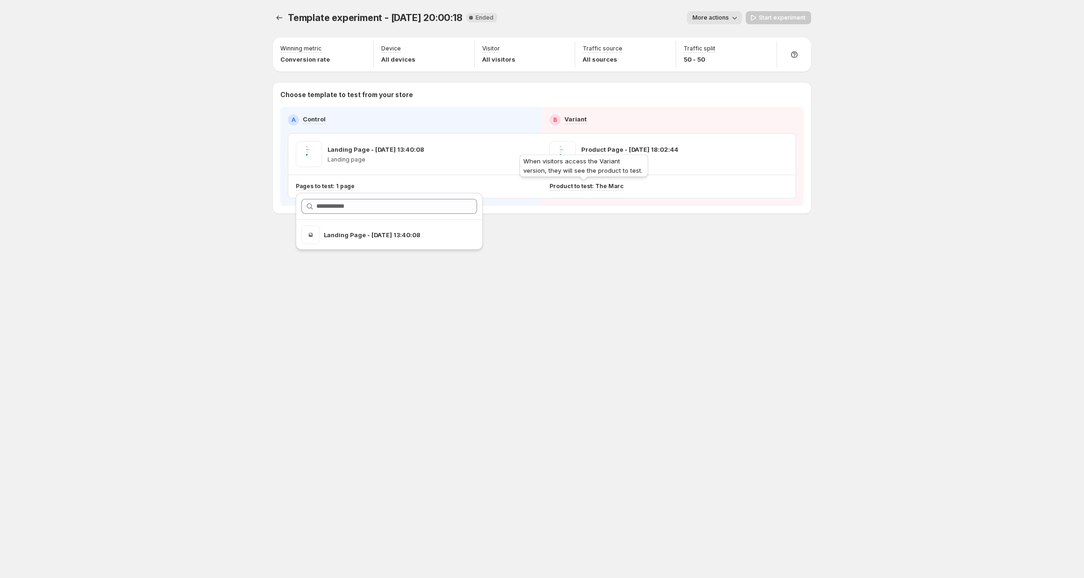
drag, startPoint x: 722, startPoint y: 160, endPoint x: 728, endPoint y: 156, distance: 6.7
click at [722, 159] on div "Product Page - [DATE] 18:02:44 Product page" at bounding box center [669, 154] width 239 height 26
click at [837, 128] on div "Template experiment - [DATE] 20:00:18. This page is ready Template experiment -…" at bounding box center [542, 289] width 1084 height 578
